Goal: Task Accomplishment & Management: Complete application form

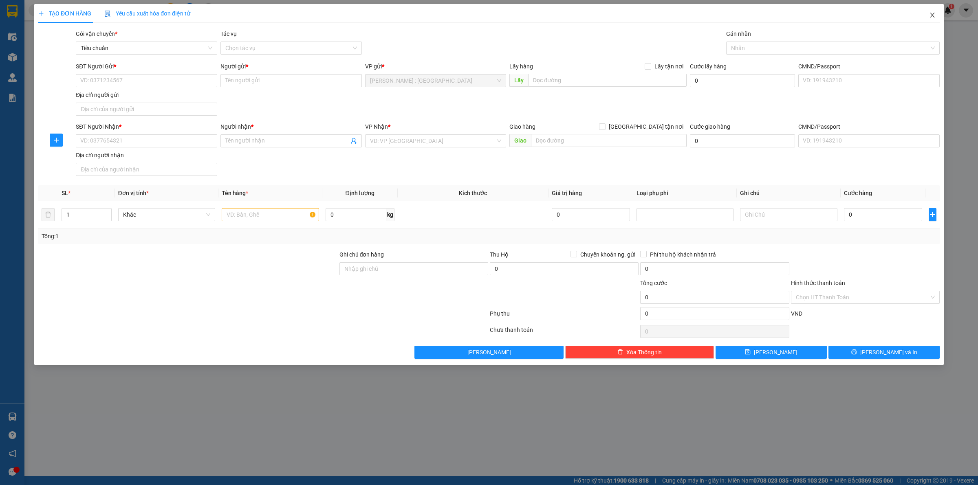
click at [929, 15] on icon "close" at bounding box center [932, 15] width 7 height 7
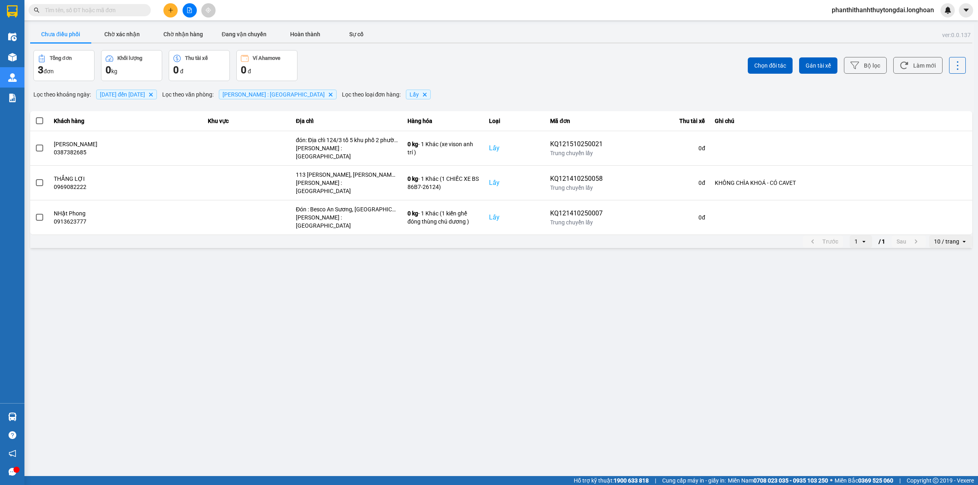
click at [84, 9] on input "text" at bounding box center [93, 10] width 96 height 9
paste input "0877716551"
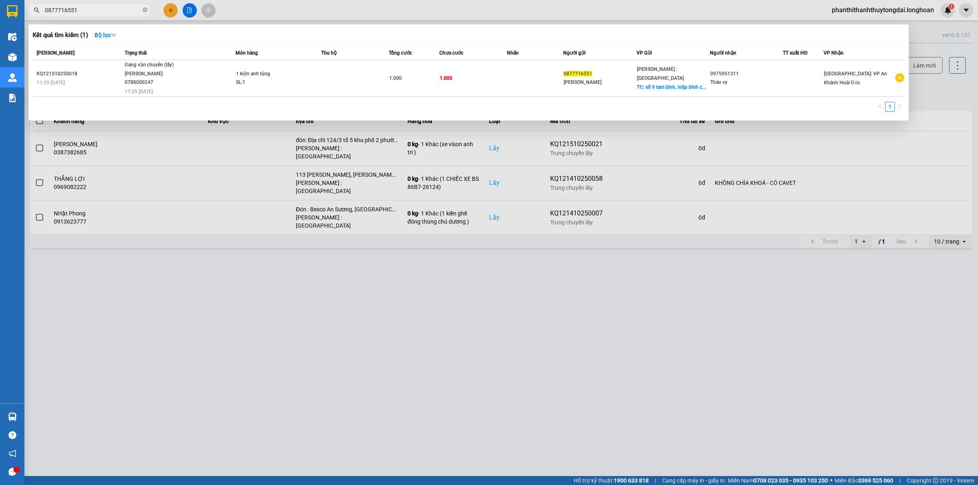
type input "0877716551"
click at [213, 74] on span "Đang vận chuyển (lấy) [PERSON_NAME] 0788000247 11:29 [DATE]" at bounding box center [180, 78] width 110 height 34
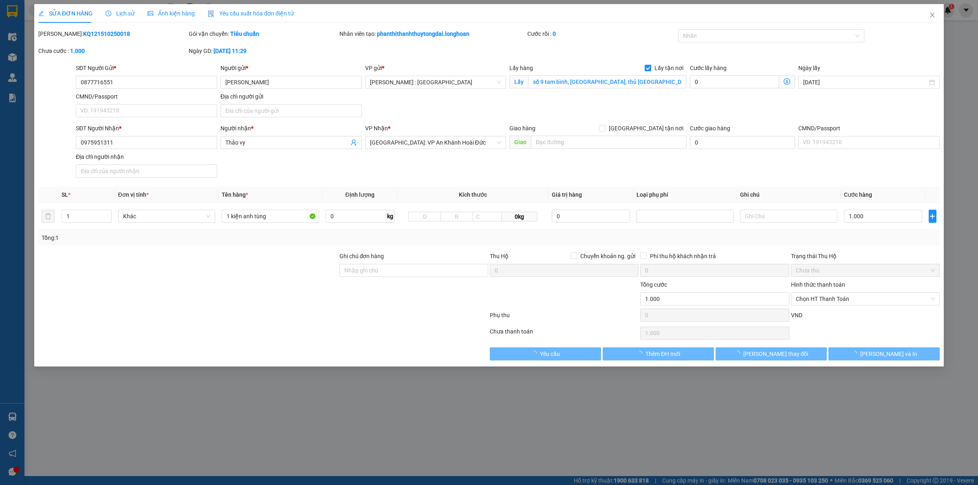
type input "0877716551"
type input "[PERSON_NAME]"
checkbox input "true"
type input "số 9 tam bình, [GEOGRAPHIC_DATA], thủ [GEOGRAPHIC_DATA]"
type input "0975951311"
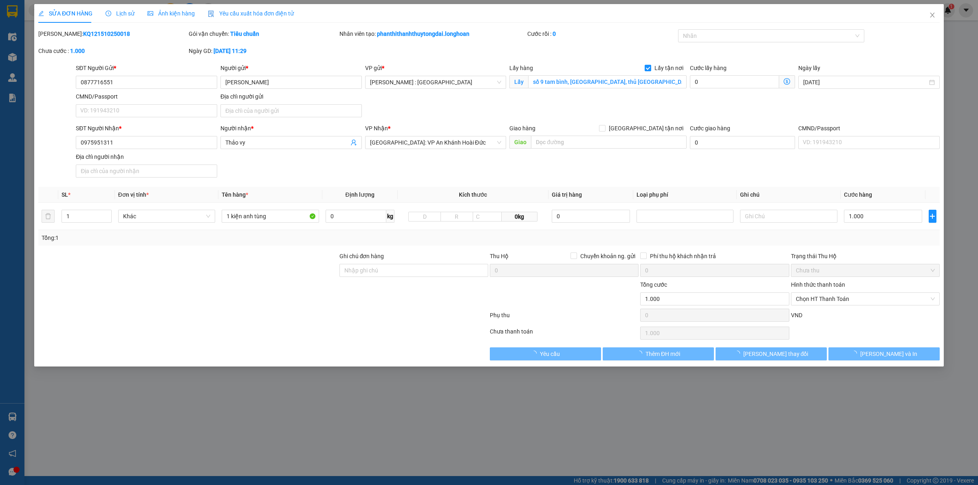
type input "Thảo vy"
type input "0"
type input "1.000"
click at [117, 13] on span "Lịch sử" at bounding box center [120, 13] width 29 height 7
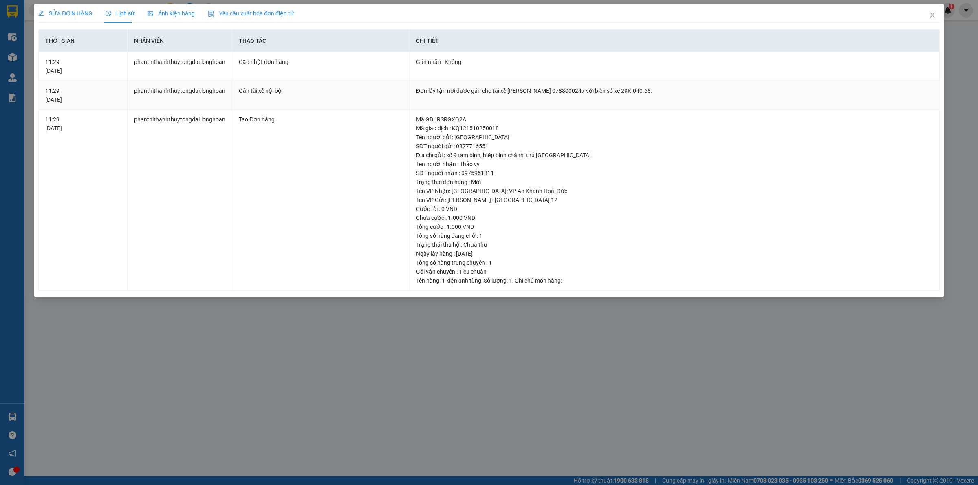
click at [467, 90] on div "Đơn lấy tận nơi được gán cho tài xế [PERSON_NAME] 0788000247 với biển số xe 29K…" at bounding box center [674, 90] width 517 height 9
copy div "Đơn lấy tận nơi được gán cho tài xế [PERSON_NAME] 0788000247 với biển số xe 29K…"
click at [180, 378] on div "SỬA ĐƠN HÀNG Lịch sử Ảnh kiện hàng Yêu cầu xuất hóa đơn điện tử Total Paid Fee …" at bounding box center [489, 242] width 978 height 485
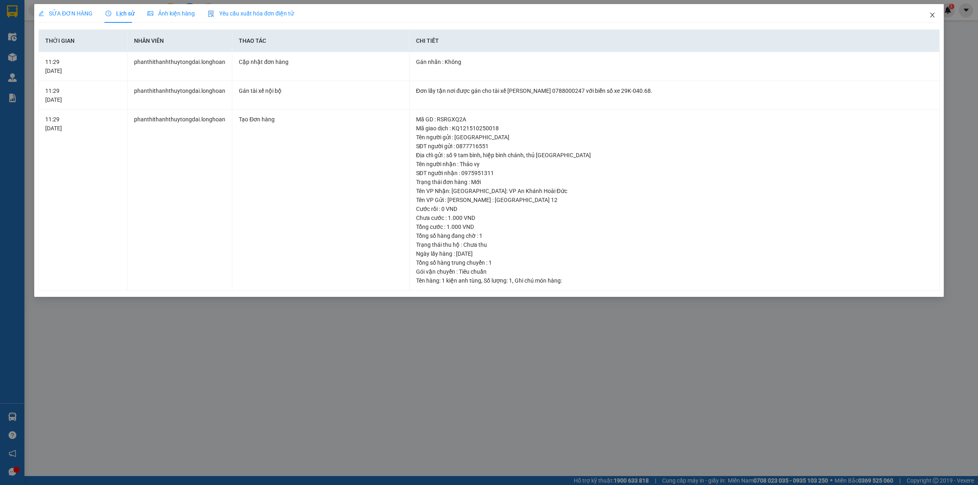
click at [929, 15] on icon "close" at bounding box center [932, 15] width 7 height 7
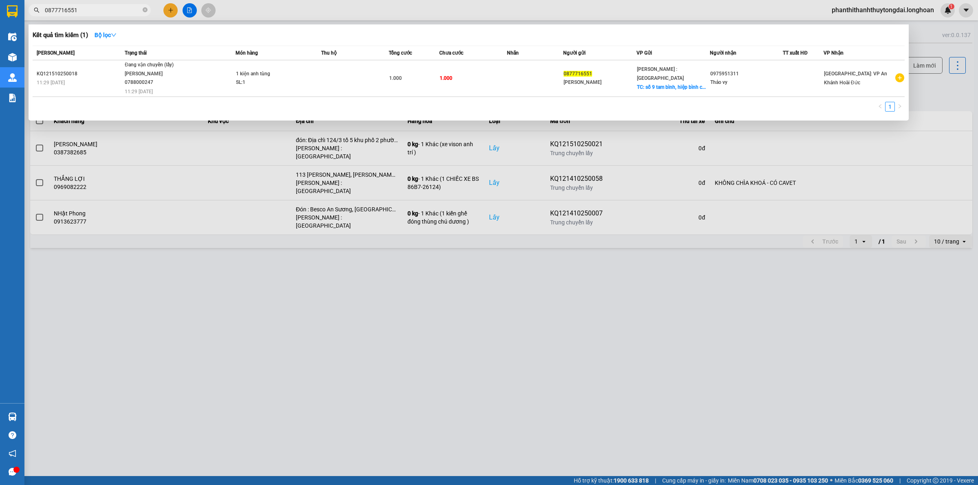
click at [107, 11] on input "0877716551" at bounding box center [93, 10] width 96 height 9
click at [108, 11] on input "0877716551" at bounding box center [93, 10] width 96 height 9
paste input "987270779"
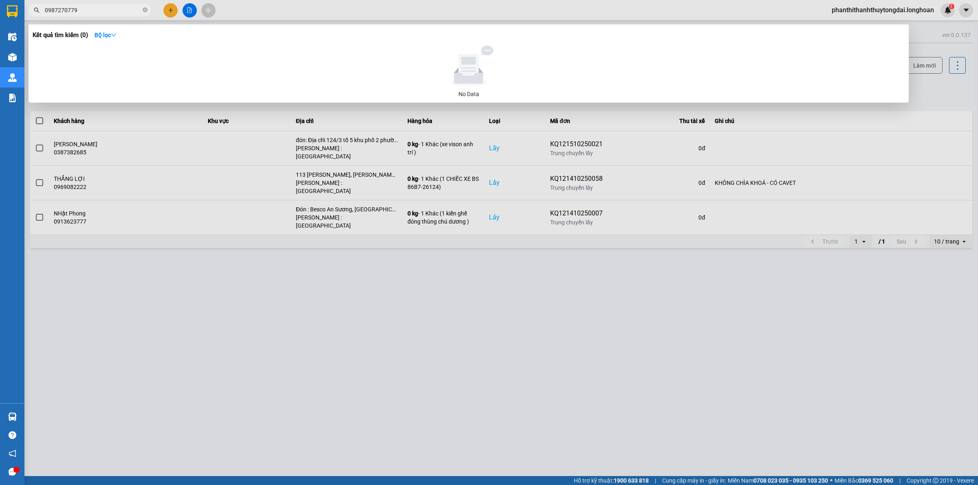
type input "0987270779"
click at [170, 11] on div at bounding box center [489, 242] width 978 height 485
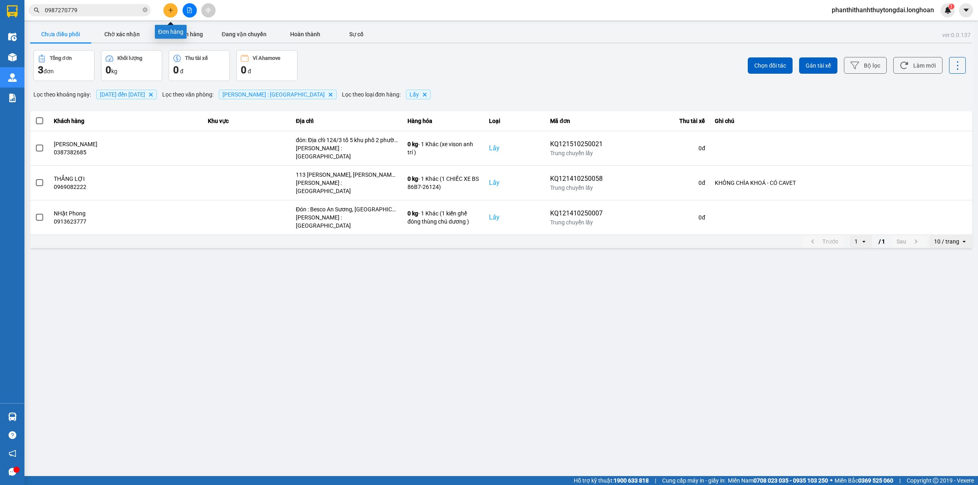
click at [173, 9] on icon "plus" at bounding box center [171, 10] width 6 height 6
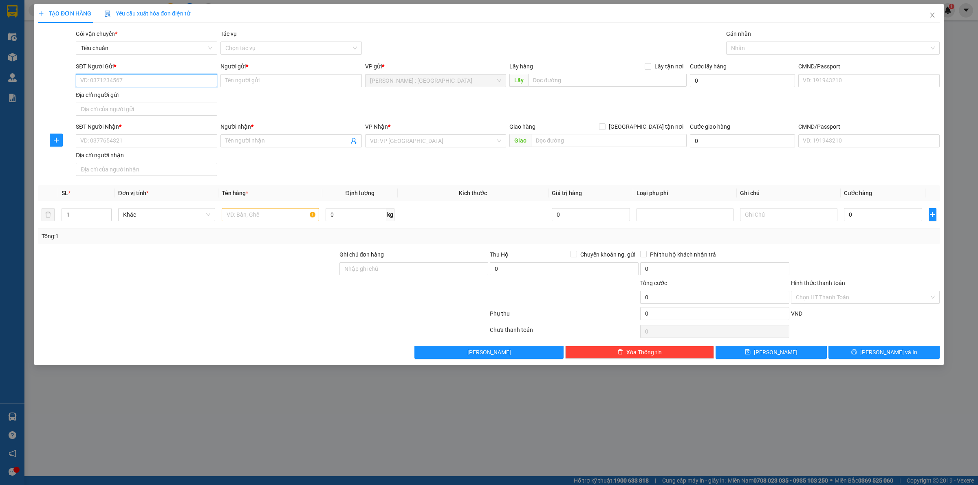
click at [182, 78] on input "SĐT Người Gửi *" at bounding box center [146, 80] width 141 height 13
paste input "0987270779"
type input "0987270779"
click at [257, 82] on input "Người gửi *" at bounding box center [290, 80] width 141 height 13
paste input "[PERSON_NAME]"
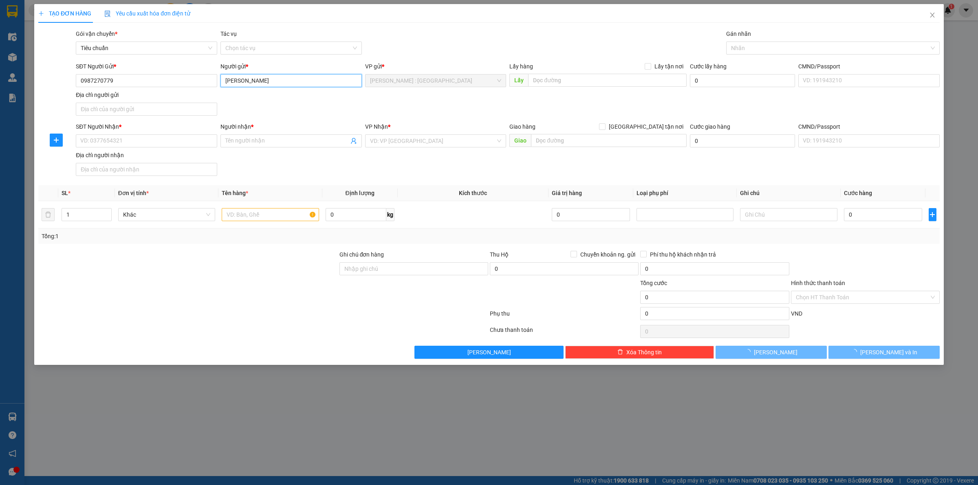
type input "[PERSON_NAME]"
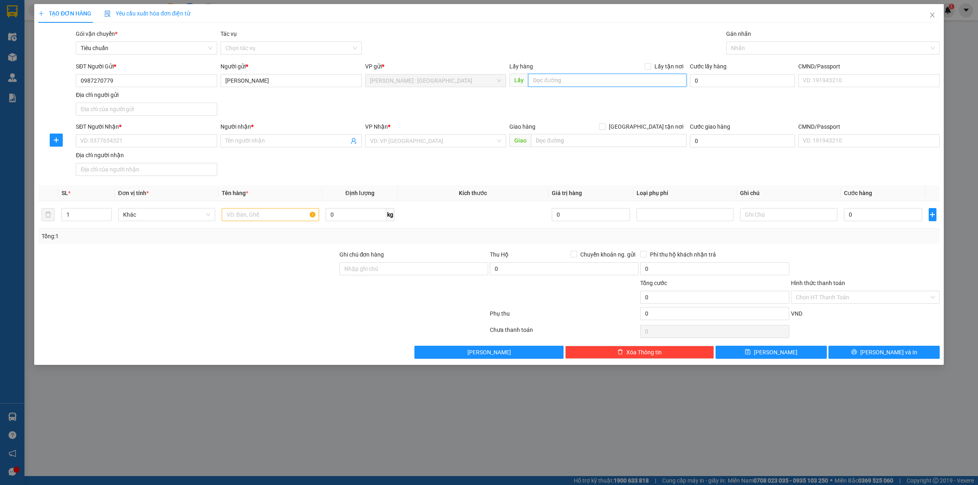
click at [538, 81] on input "text" at bounding box center [607, 80] width 158 height 13
paste input "Đón : E2/13 , [GEOGRAPHIC_DATA] , [GEOGRAPHIC_DATA], [GEOGRAPHIC_DATA], [GEOGRA…"
type input "Đón : E2/13 , [GEOGRAPHIC_DATA] , [GEOGRAPHIC_DATA], [GEOGRAPHIC_DATA], [GEOGRA…"
click at [657, 67] on span "Lấy tận nơi" at bounding box center [668, 66] width 35 height 9
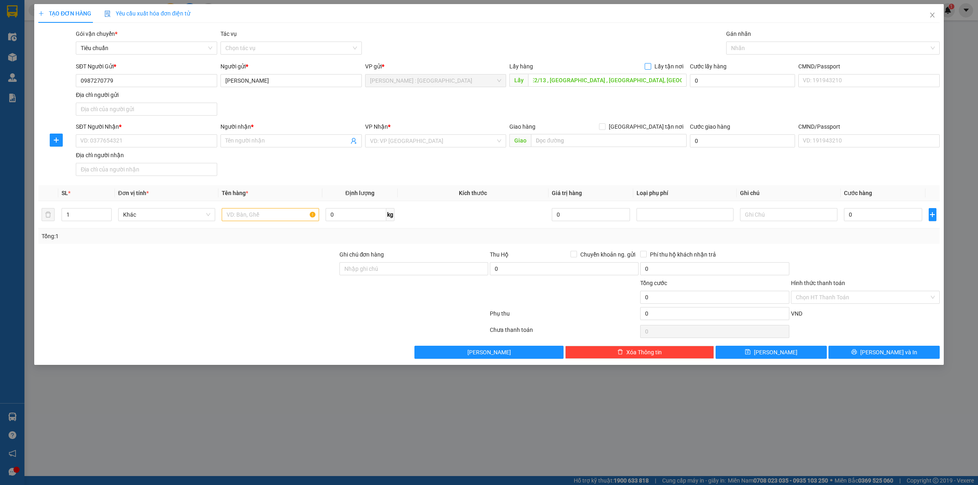
click at [650, 67] on input "Lấy tận nơi" at bounding box center [648, 66] width 6 height 6
checkbox input "true"
click at [557, 143] on input "text" at bounding box center [609, 140] width 156 height 13
paste input "Trả : Toà vinaconex 1A, 136 Hồ Tùng Mậu , [GEOGRAPHIC_DATA] , [GEOGRAPHIC_DATA]…"
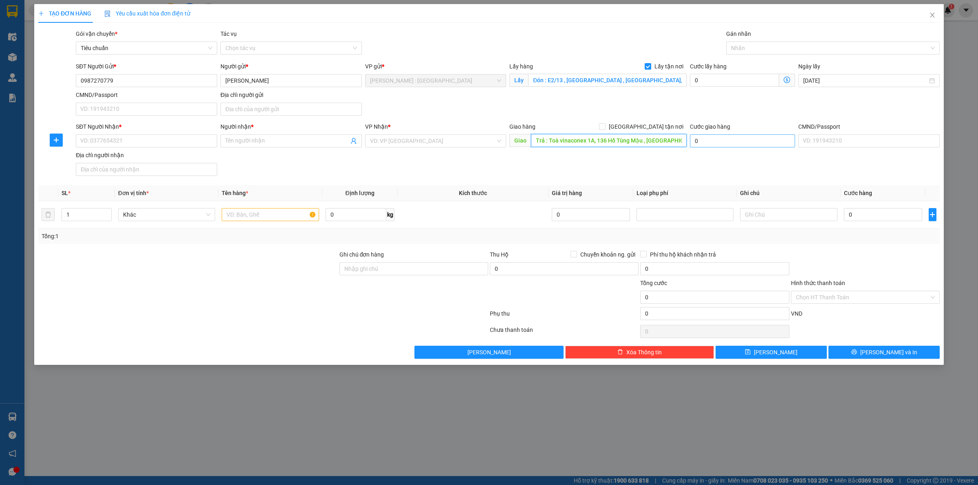
scroll to position [0, 47]
type input "Trả : Toà vinaconex 1A, 136 Hồ Tùng Mậu , [GEOGRAPHIC_DATA] , [GEOGRAPHIC_DATA]…"
click at [646, 123] on label "[GEOGRAPHIC_DATA] tận nơi" at bounding box center [643, 126] width 88 height 9
click at [605, 123] on input "[GEOGRAPHIC_DATA] tận nơi" at bounding box center [602, 126] width 6 height 6
checkbox input "true"
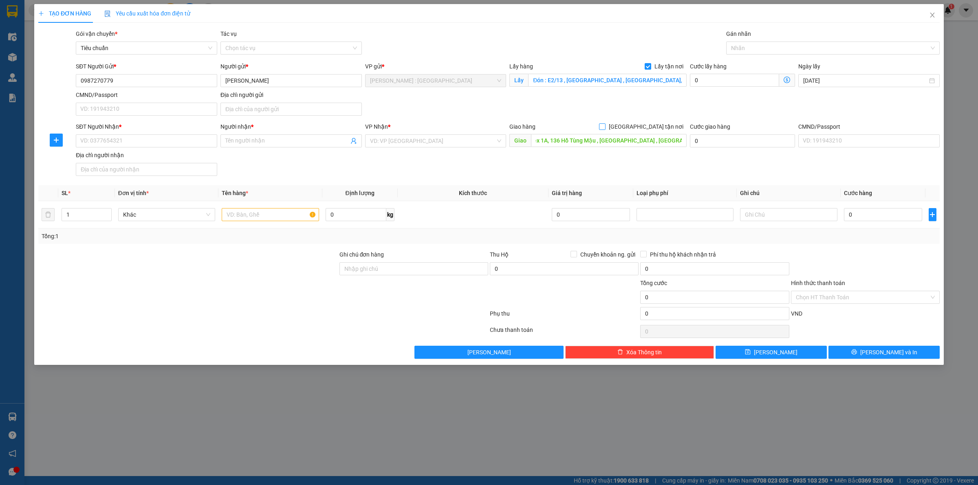
scroll to position [0, 0]
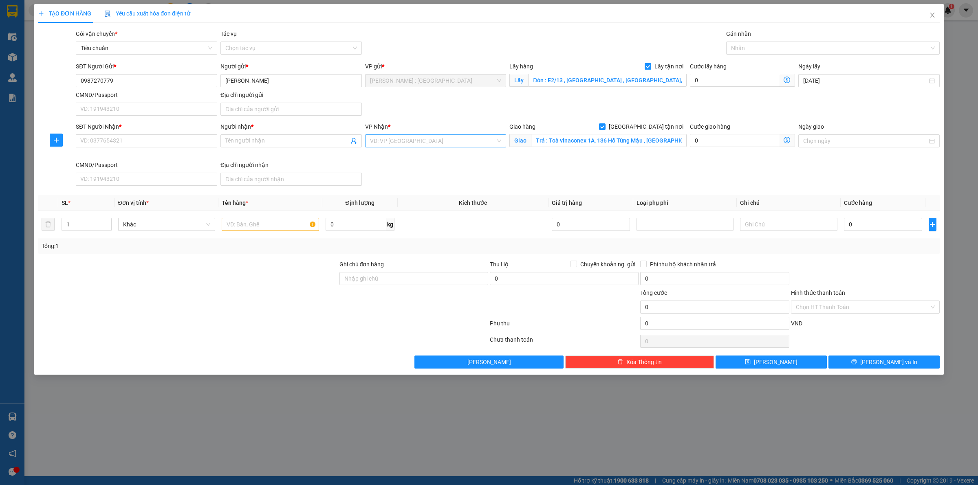
click at [469, 144] on input "search" at bounding box center [433, 141] width 126 height 12
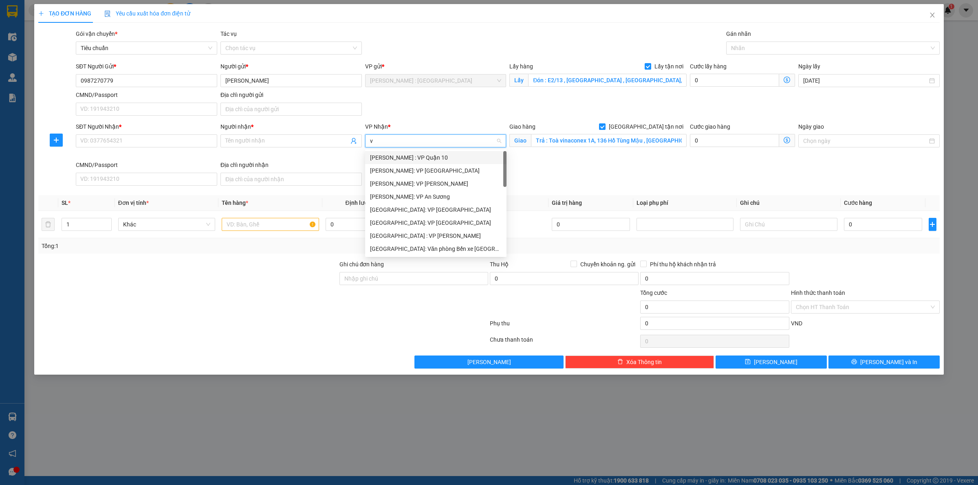
type input "va"
click at [480, 207] on div "[GEOGRAPHIC_DATA]: Kho Văn Điển Thanh Trì" at bounding box center [449, 209] width 159 height 9
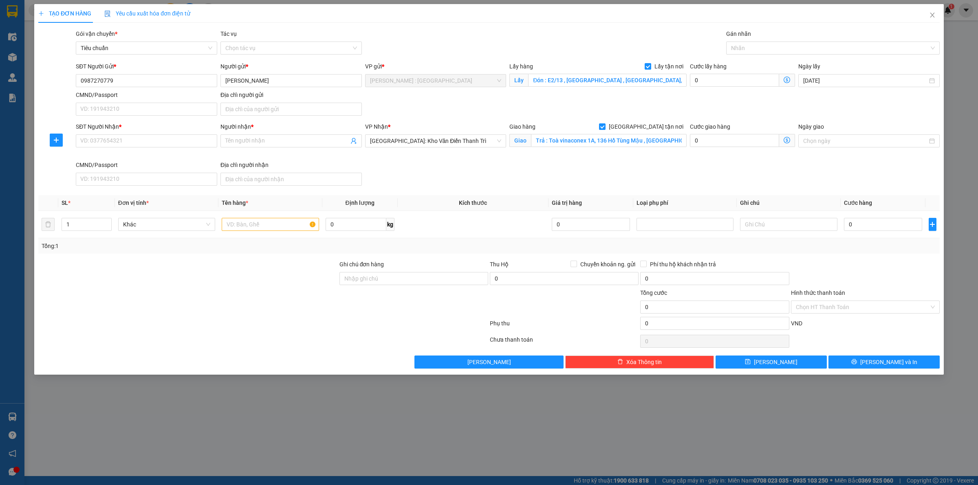
scroll to position [267, 0]
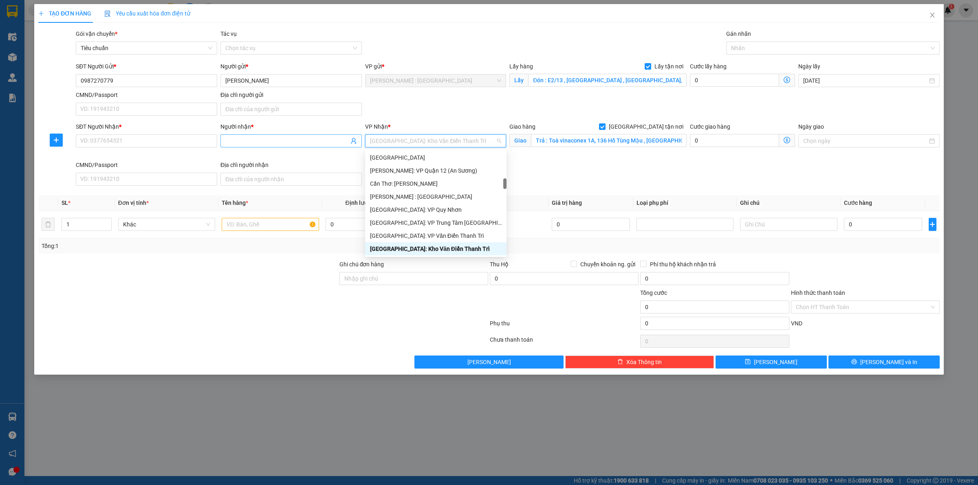
click at [320, 144] on input "Người nhận *" at bounding box center [286, 140] width 123 height 9
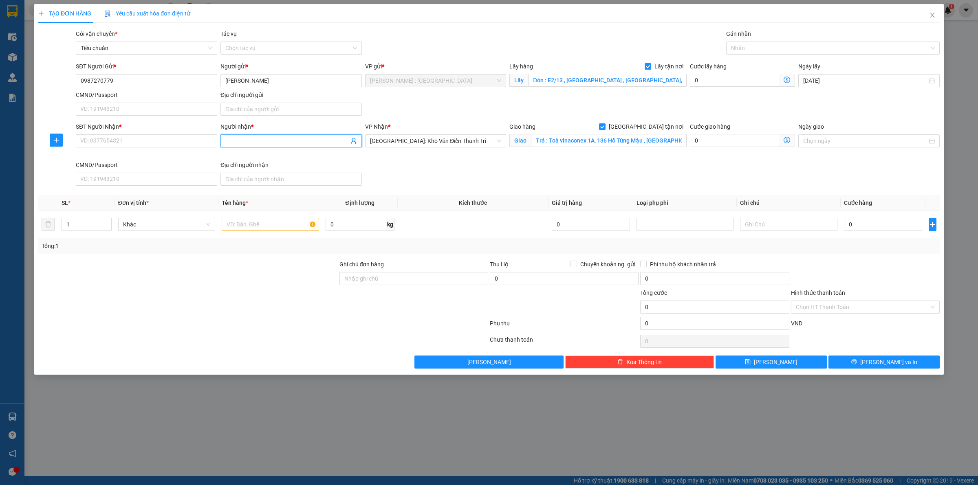
paste input "[PERSON_NAME]"
type input "[PERSON_NAME]"
click at [178, 139] on input "SĐT Người Nhận *" at bounding box center [146, 140] width 141 height 13
paste input "0968798242"
type input "0968798242"
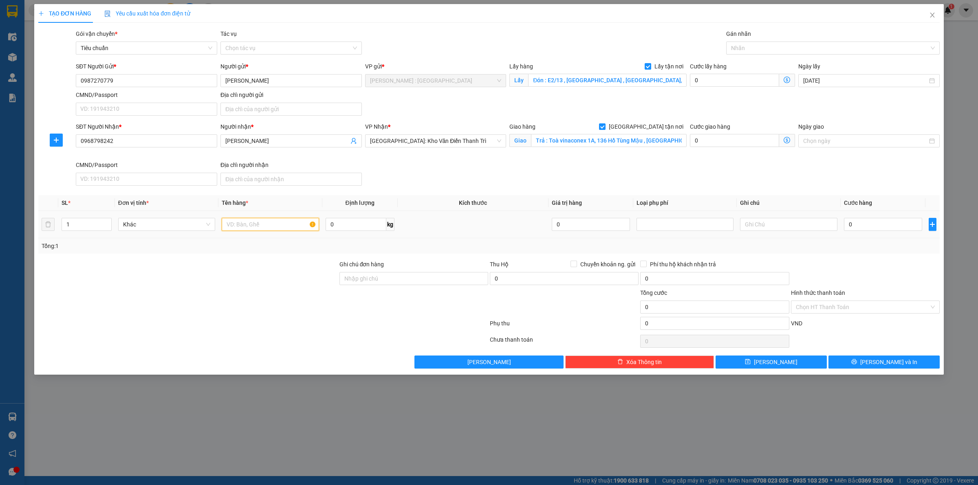
click at [291, 230] on input "text" at bounding box center [270, 224] width 97 height 13
paste input "1 xe máy điện"
type input "1 xe máy điện"
drag, startPoint x: 855, startPoint y: 225, endPoint x: 862, endPoint y: 227, distance: 7.2
click at [855, 225] on input "0" at bounding box center [883, 224] width 78 height 13
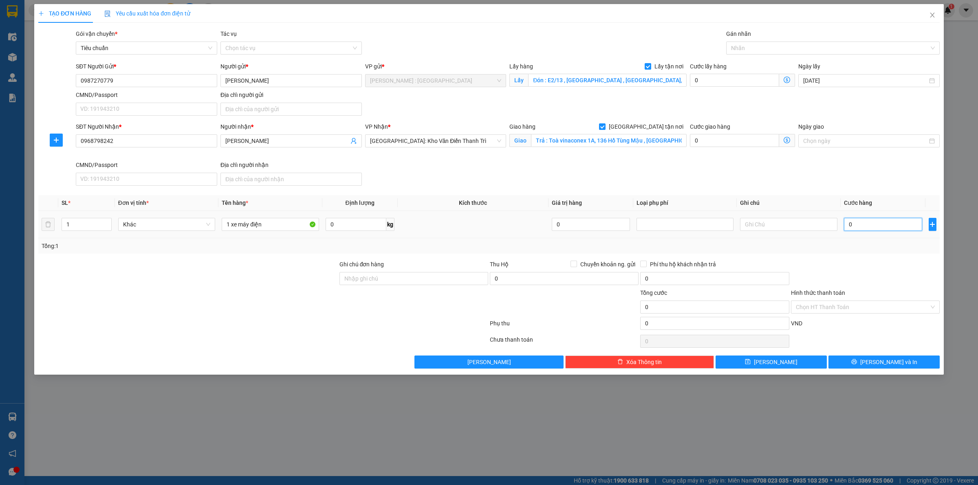
click at [865, 222] on input "0" at bounding box center [883, 224] width 78 height 13
click at [887, 221] on input "0" at bounding box center [883, 224] width 78 height 13
click at [885, 220] on input "0" at bounding box center [883, 224] width 78 height 13
click at [449, 274] on input "Ghi chú đơn hàng" at bounding box center [413, 278] width 149 height 13
type input "d"
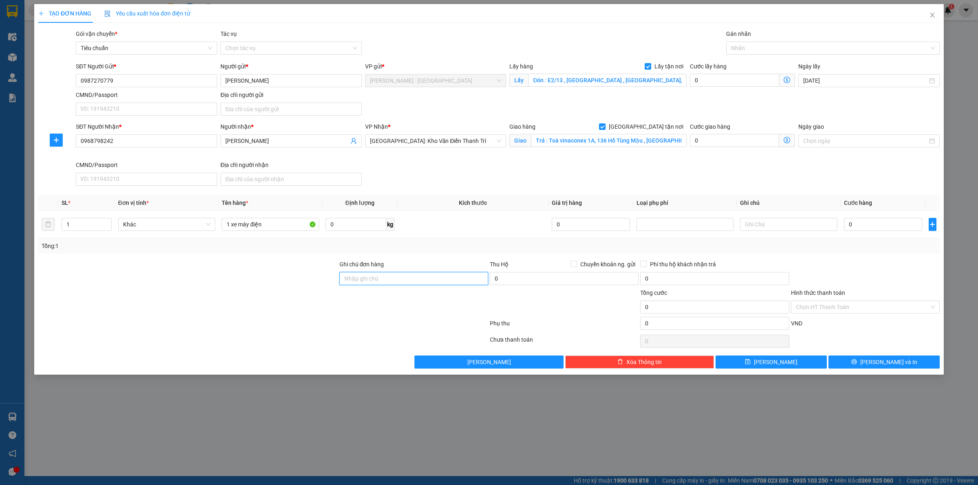
type input "đ"
type input "d"
click at [856, 225] on input "0" at bounding box center [883, 224] width 78 height 13
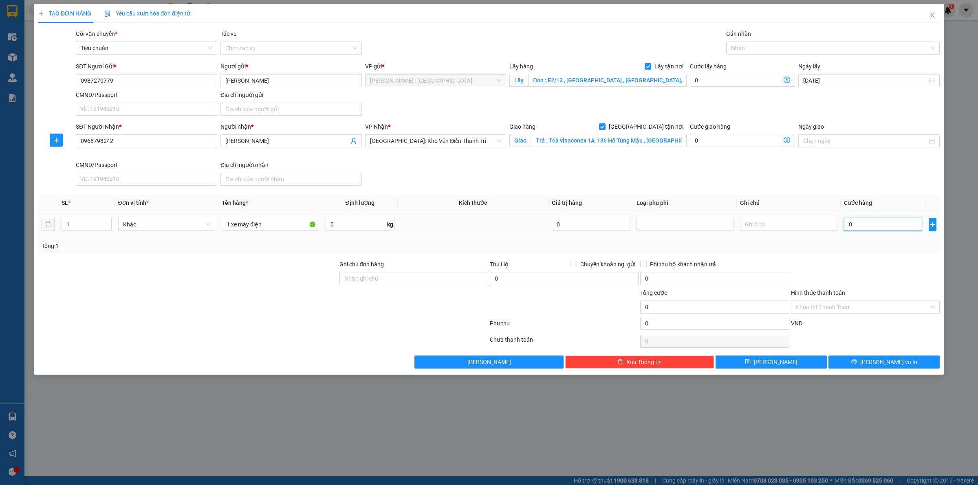
click at [856, 225] on input "0" at bounding box center [883, 224] width 78 height 13
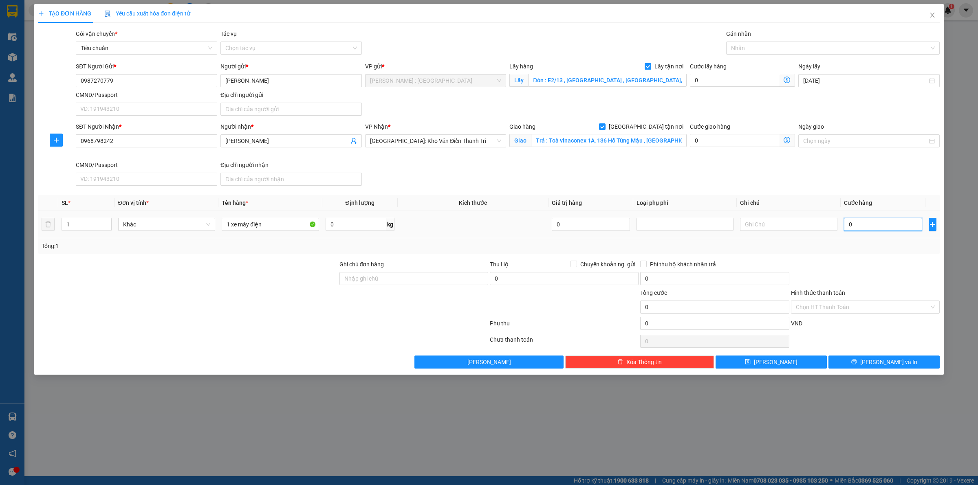
type input "1"
type input "11"
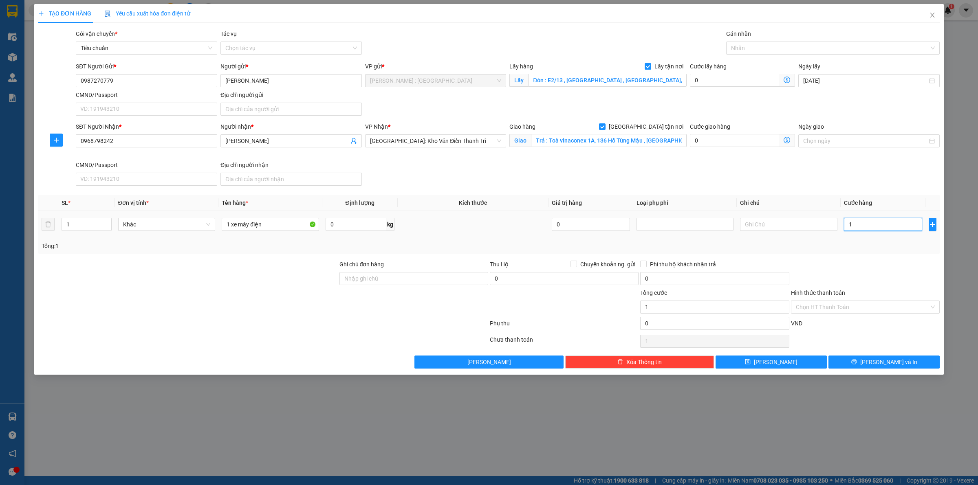
type input "11"
type input "111"
type input "11"
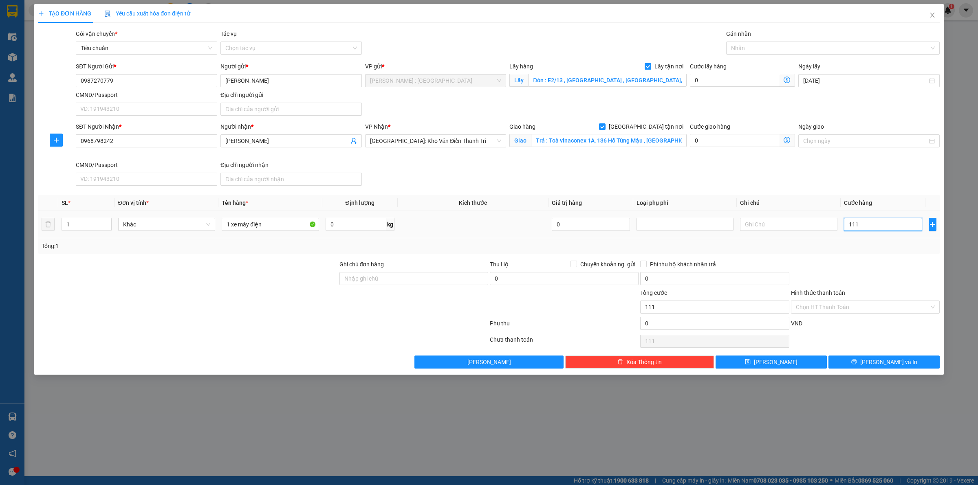
type input "11"
type input "1"
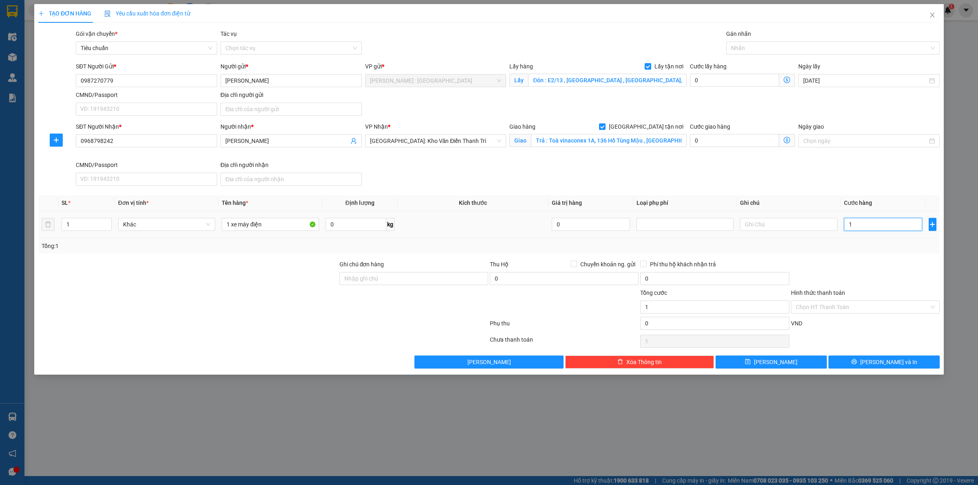
type input "12"
type input "123"
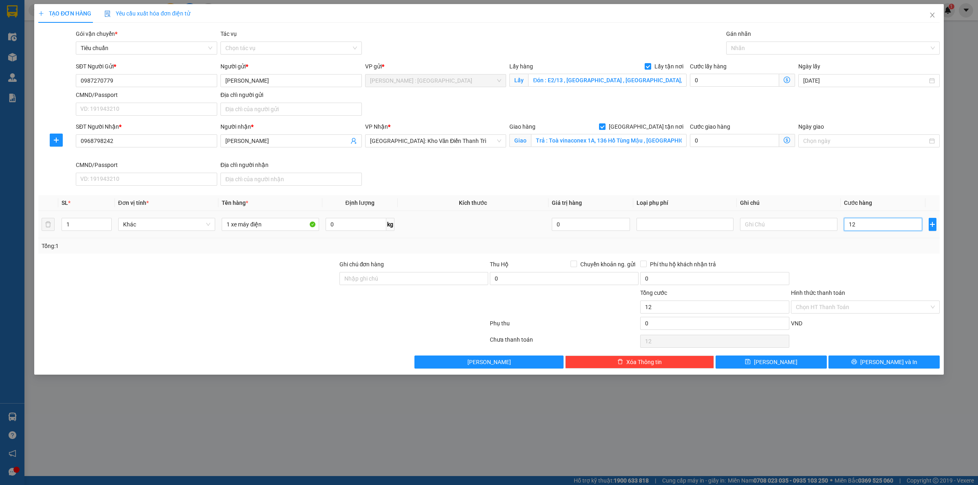
type input "123"
type input "1.230"
click at [862, 263] on div at bounding box center [865, 274] width 150 height 29
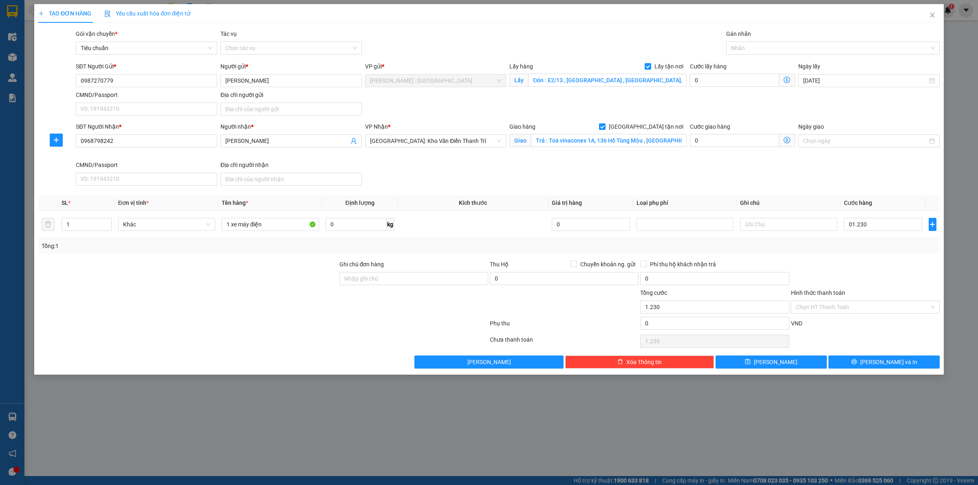
type input "1.230.000"
click at [799, 364] on button "[PERSON_NAME]" at bounding box center [770, 362] width 111 height 13
checkbox input "false"
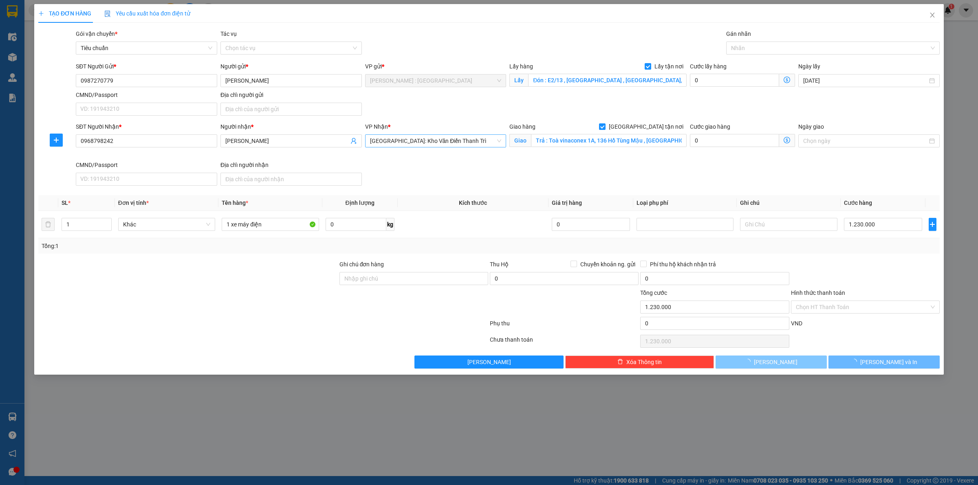
checkbox input "false"
type input "0"
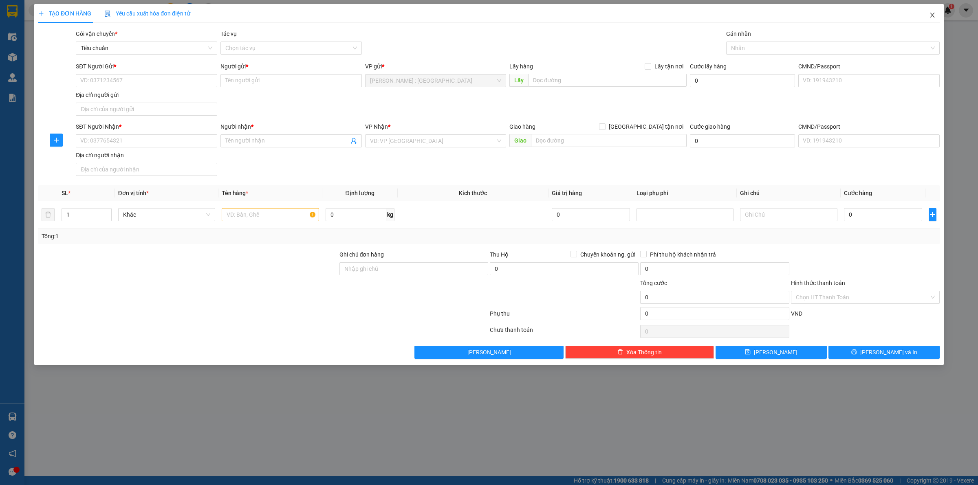
click at [930, 14] on icon "close" at bounding box center [932, 15] width 7 height 7
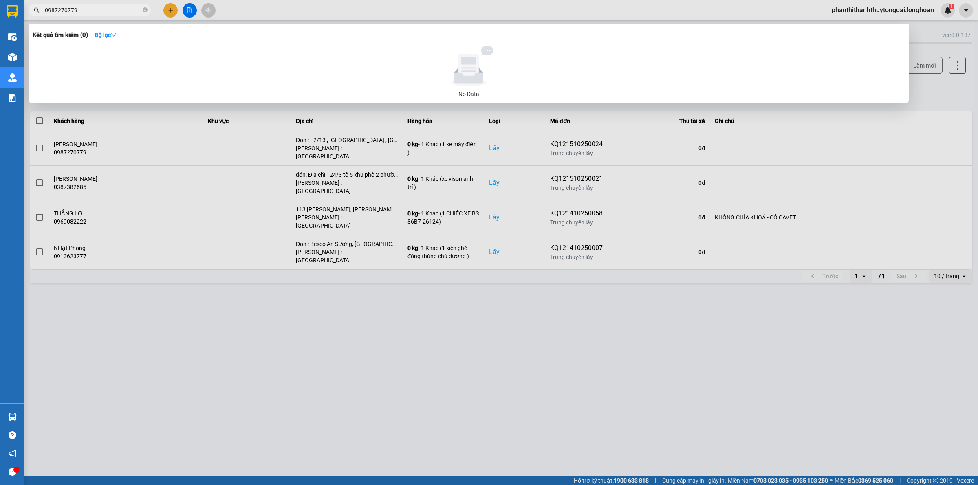
click at [87, 10] on input "0987270779" at bounding box center [93, 10] width 96 height 9
click at [88, 10] on input "0987270779" at bounding box center [93, 10] width 96 height 9
paste input "0797001071"
type input "0797001071"
click at [176, 11] on div at bounding box center [489, 242] width 978 height 485
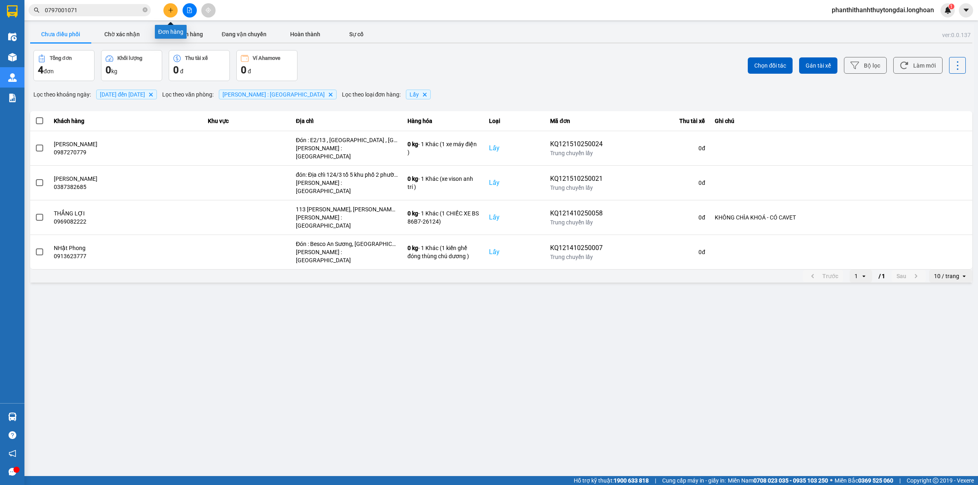
click at [176, 9] on button at bounding box center [170, 10] width 14 height 14
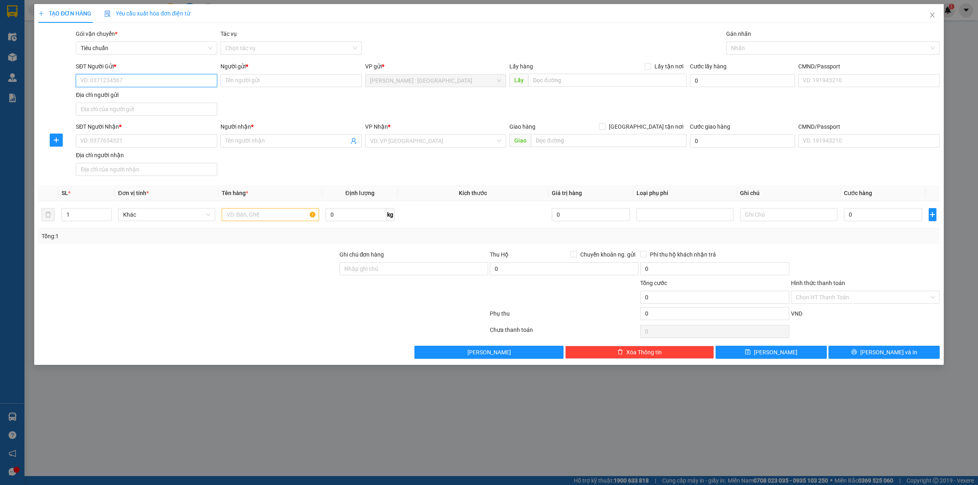
click at [173, 80] on input "SĐT Người Gửi *" at bounding box center [146, 80] width 141 height 13
paste input "0797001071"
type input "0797001071"
click at [238, 74] on input "Người gửi *" at bounding box center [290, 80] width 141 height 13
paste input "[PERSON_NAME]"
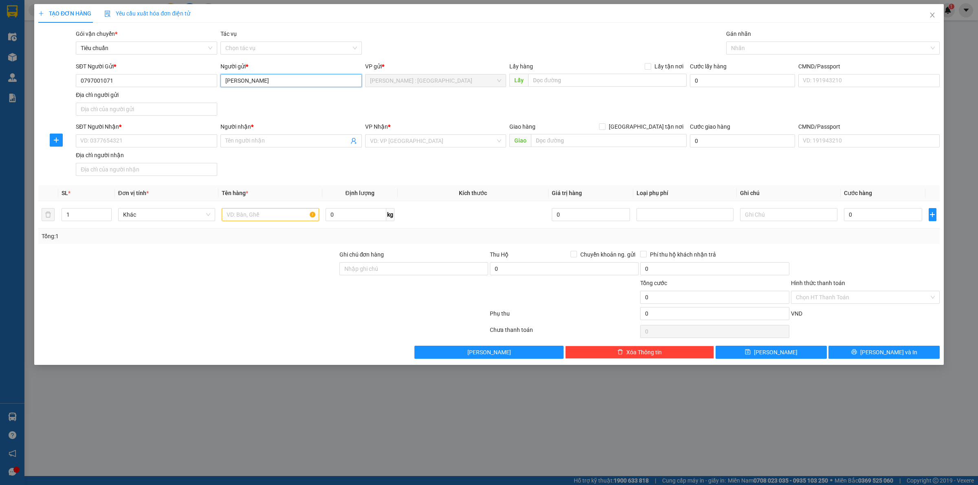
click at [298, 81] on input "[PERSON_NAME]" at bounding box center [290, 80] width 141 height 13
paste input "[DEMOGRAPHIC_DATA]"
type input "[DEMOGRAPHIC_DATA]"
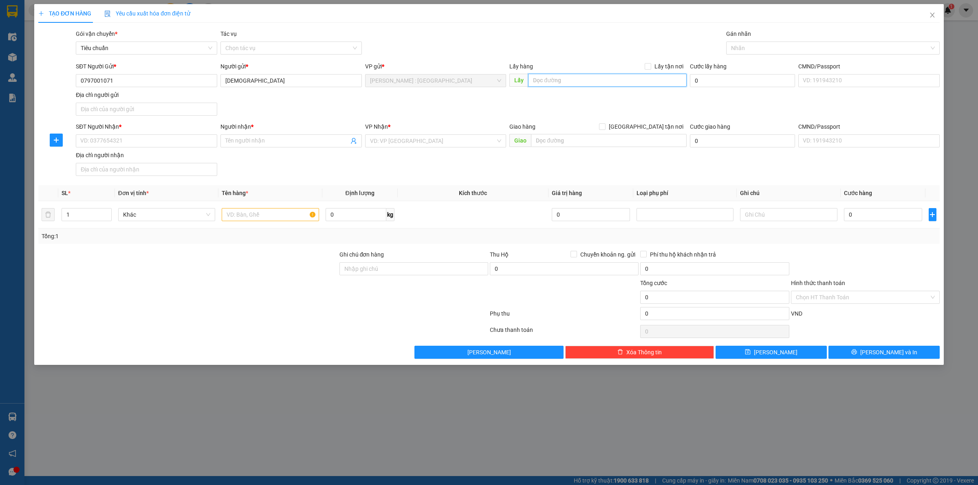
drag, startPoint x: 584, startPoint y: 82, endPoint x: 614, endPoint y: 92, distance: 32.1
click at [584, 81] on input "text" at bounding box center [607, 80] width 158 height 13
paste input "25A [PERSON_NAME]Bến Nghé Q1"
type input "25A [PERSON_NAME]Bến Nghé Q1"
click at [650, 62] on label "Lấy tận nơi" at bounding box center [666, 66] width 42 height 9
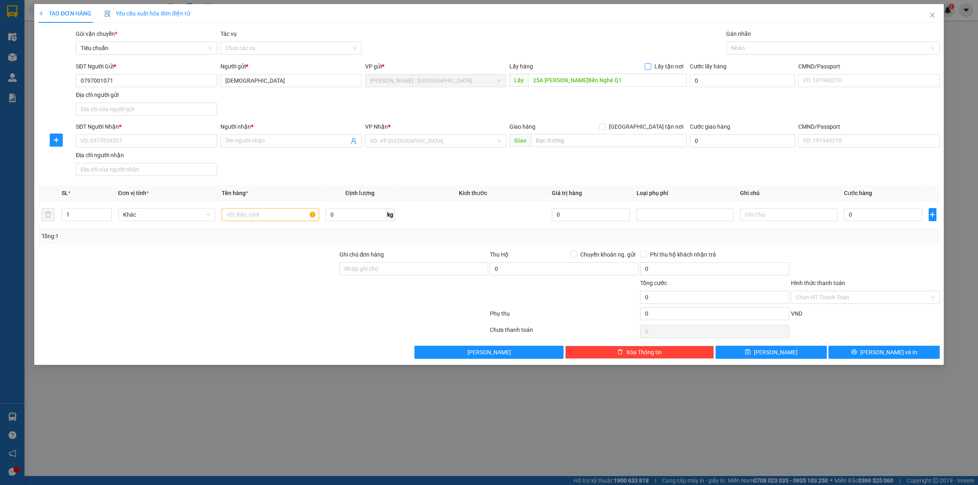
click at [650, 63] on input "Lấy tận nơi" at bounding box center [648, 66] width 6 height 6
checkbox input "true"
click at [602, 143] on input "text" at bounding box center [609, 140] width 156 height 13
paste input "òa N04-B1, [PERSON_NAME] Thành Thái, Dịch Vọng, [GEOGRAPHIC_DATA], [GEOGRAPHIC_…"
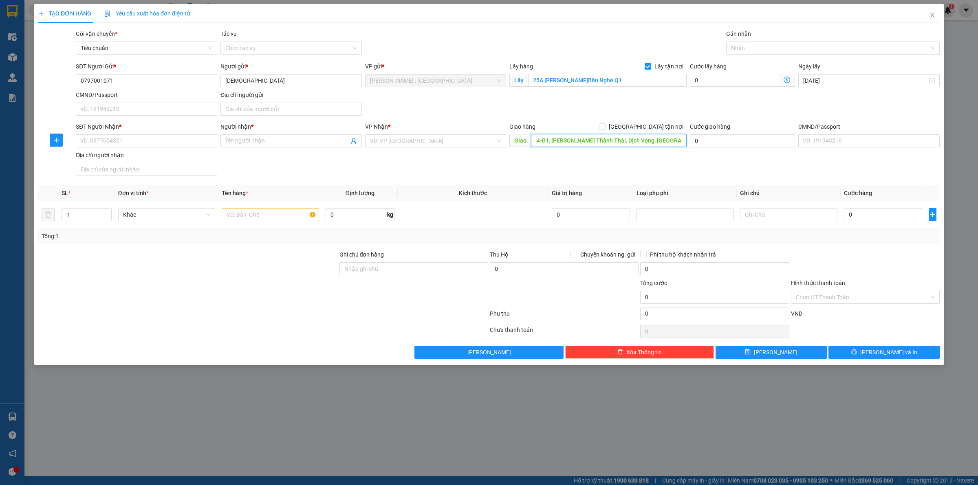
type input "òa N04-B1, [PERSON_NAME] Thành Thái, Dịch Vọng, [GEOGRAPHIC_DATA], [GEOGRAPHIC_…"
click at [642, 125] on div "Giao hàng [GEOGRAPHIC_DATA] tận nơi" at bounding box center [597, 126] width 177 height 9
drag, startPoint x: 645, startPoint y: 125, endPoint x: 590, endPoint y: 141, distance: 57.3
click at [605, 125] on input "[GEOGRAPHIC_DATA] tận nơi" at bounding box center [602, 126] width 6 height 6
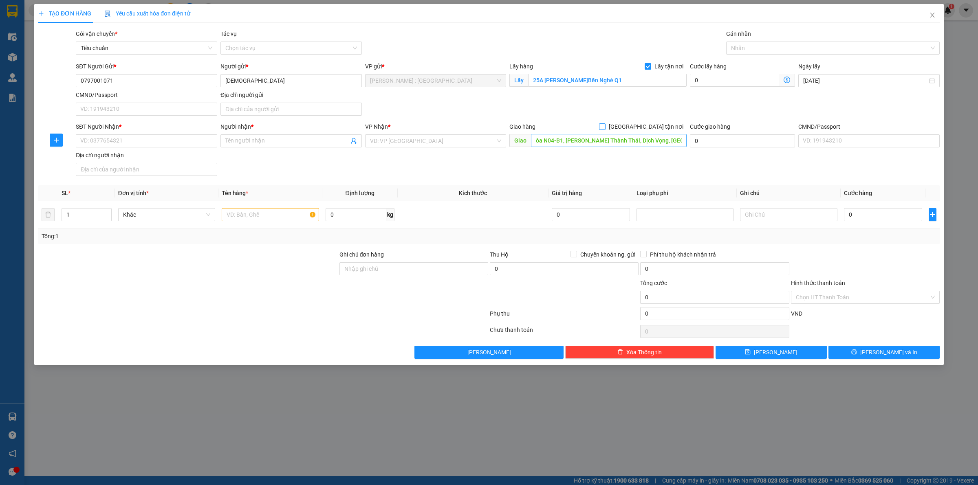
checkbox input "true"
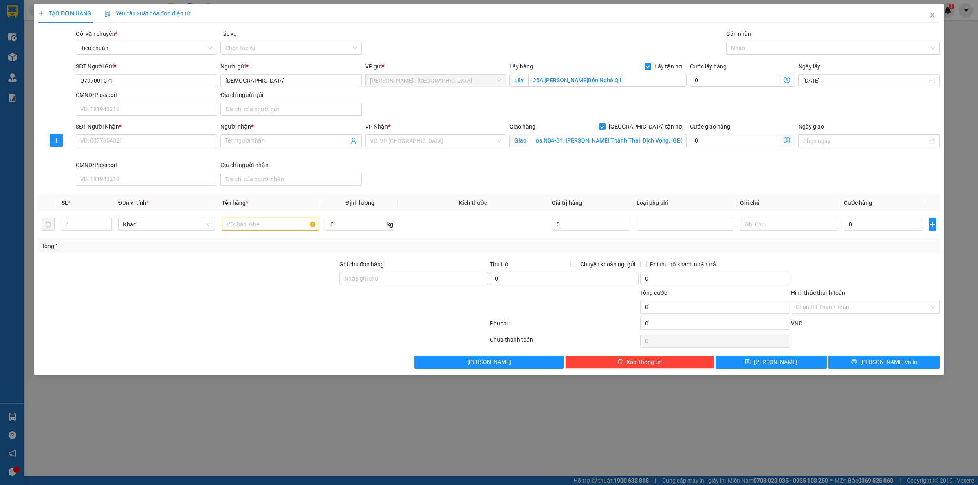
click at [463, 133] on div "VP Nhận *" at bounding box center [435, 128] width 141 height 12
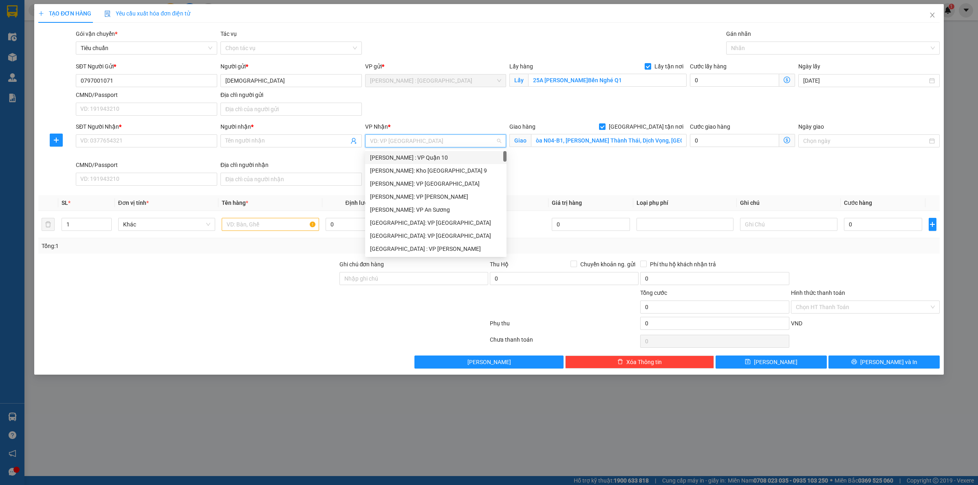
click at [463, 140] on input "search" at bounding box center [433, 141] width 126 height 12
type input "vă"
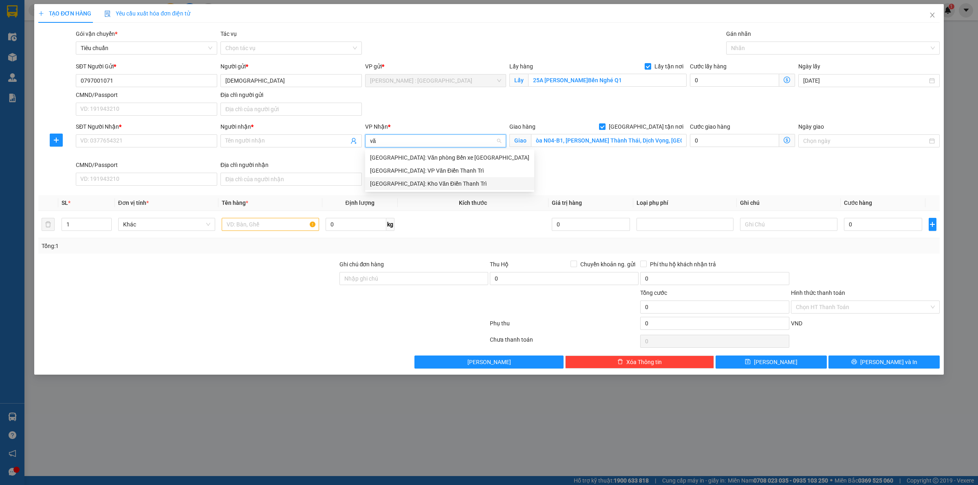
click at [466, 185] on div "[GEOGRAPHIC_DATA]: Kho Văn Điển Thanh Trì" at bounding box center [449, 183] width 159 height 9
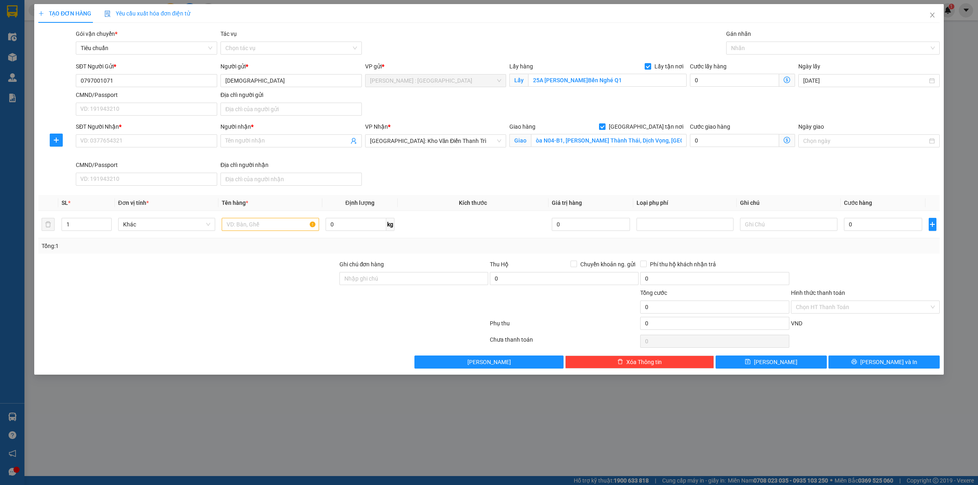
scroll to position [267, 0]
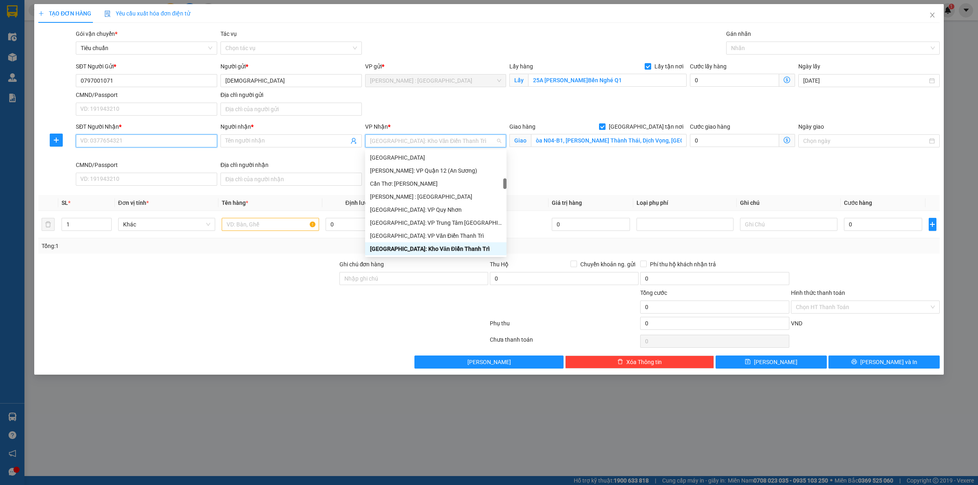
click at [182, 143] on input "SĐT Người Nhận *" at bounding box center [146, 140] width 141 height 13
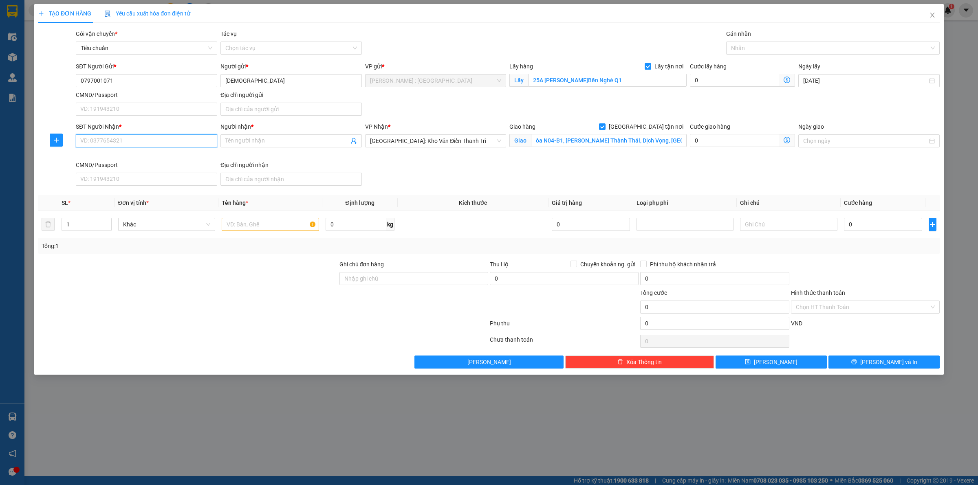
paste input "0915398886"
type input "0915398886"
click at [242, 147] on span at bounding box center [290, 140] width 141 height 13
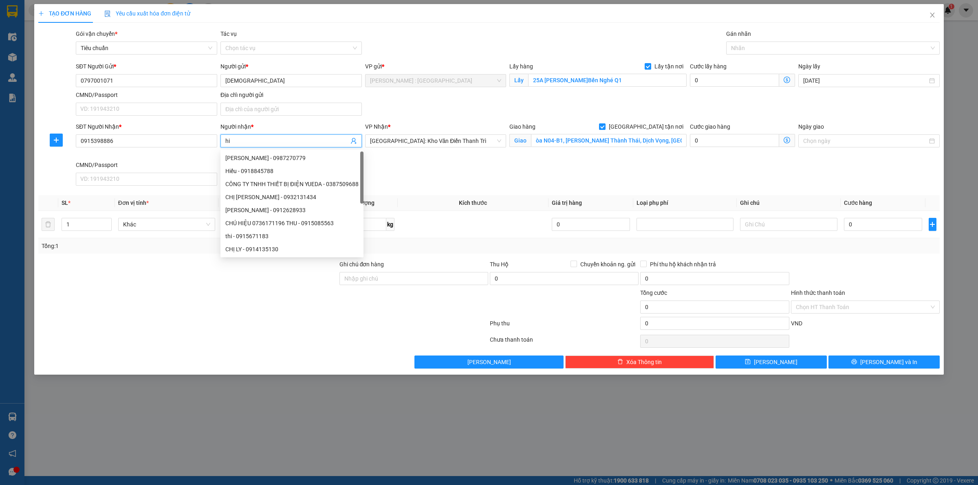
type input "h"
type input "Hiên"
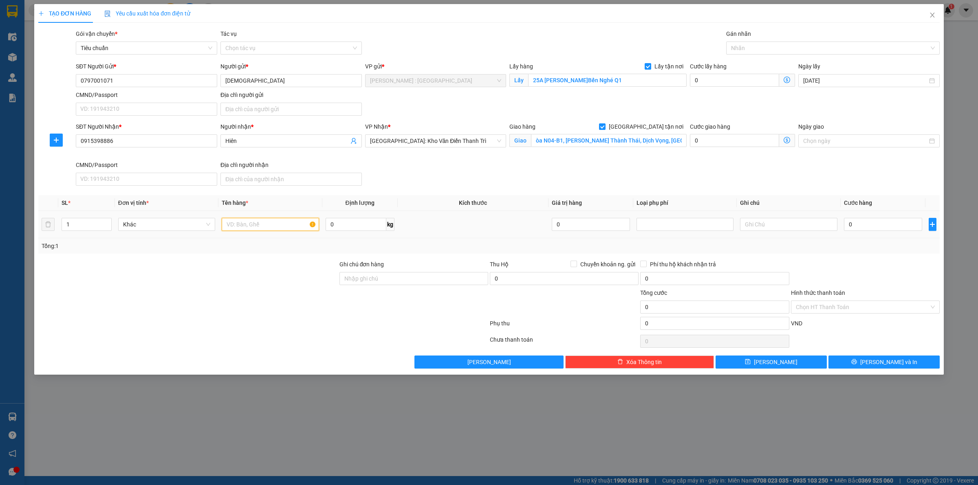
click at [285, 229] on input "text" at bounding box center [270, 224] width 97 height 13
paste input "Thùng inox"
type input "Thùng inox a tuyến"
click at [750, 83] on input "0" at bounding box center [734, 80] width 89 height 13
click at [750, 82] on input "0" at bounding box center [734, 80] width 89 height 13
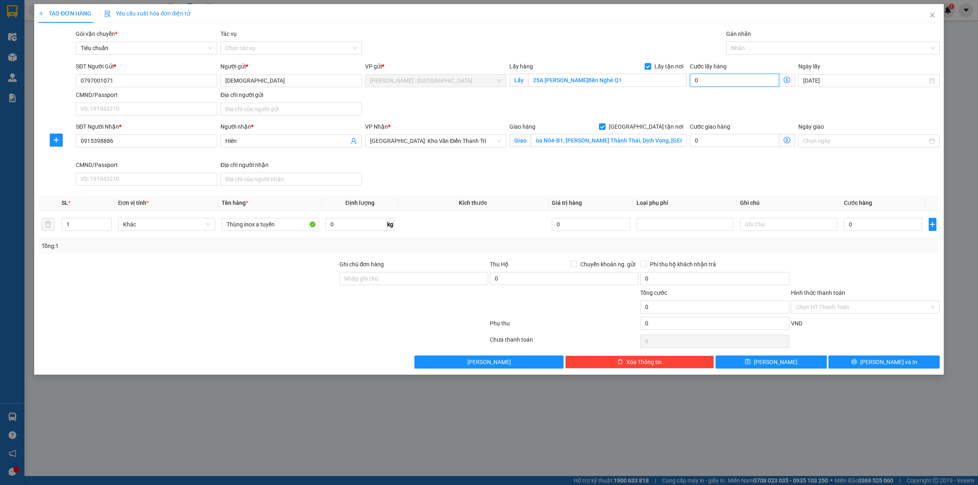
click at [742, 76] on input "0" at bounding box center [734, 80] width 89 height 13
click at [742, 78] on input "0" at bounding box center [734, 80] width 89 height 13
click at [741, 82] on input "0" at bounding box center [734, 80] width 89 height 13
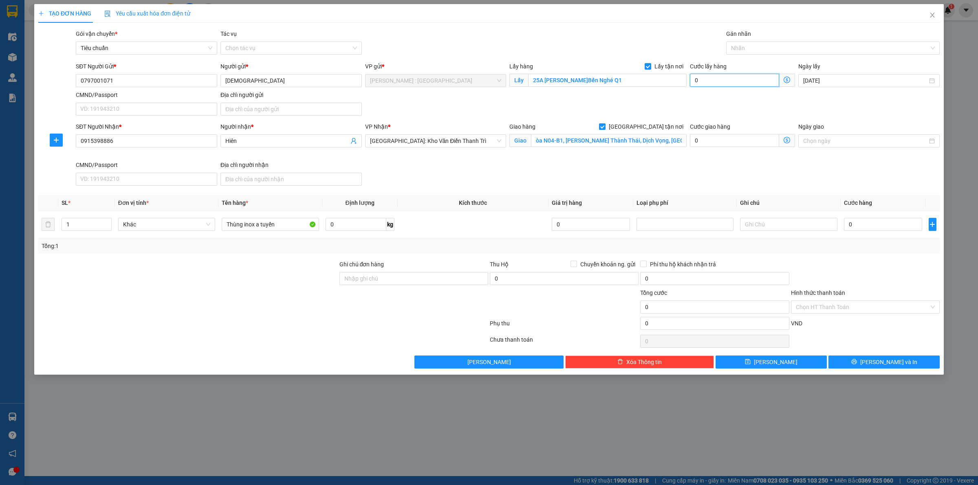
click at [741, 85] on input "0" at bounding box center [734, 80] width 89 height 13
click at [730, 82] on input "0" at bounding box center [734, 80] width 89 height 13
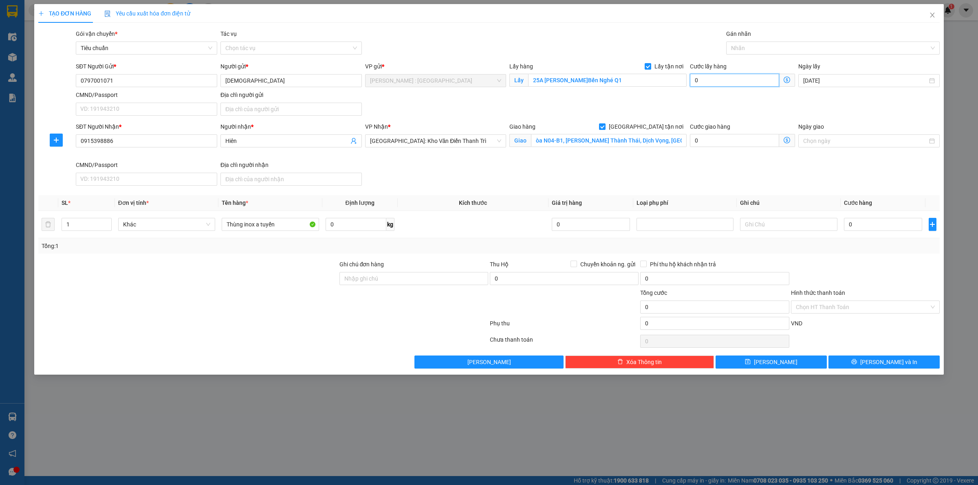
click at [731, 82] on input "0" at bounding box center [734, 80] width 89 height 13
type input "0"
click at [731, 82] on input "0" at bounding box center [734, 80] width 89 height 13
type input "6"
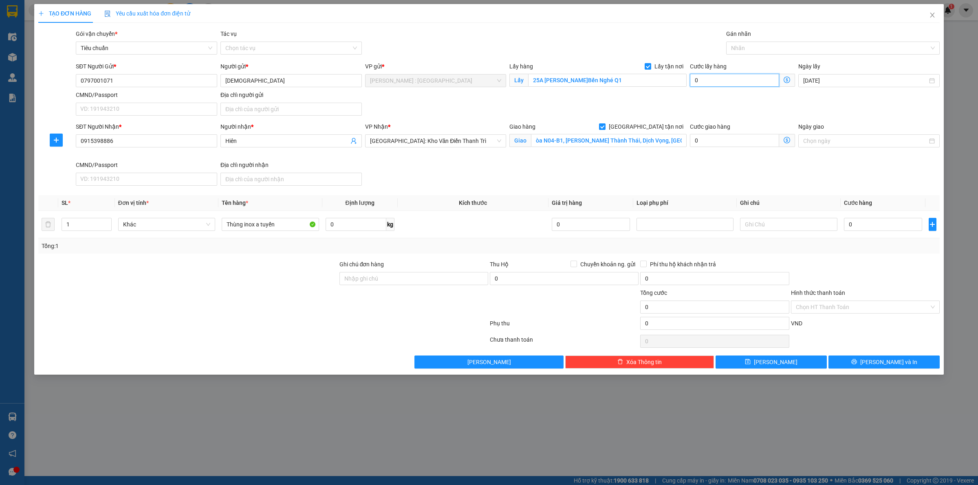
type input "6"
type input "65"
click at [856, 228] on input "0" at bounding box center [883, 224] width 78 height 13
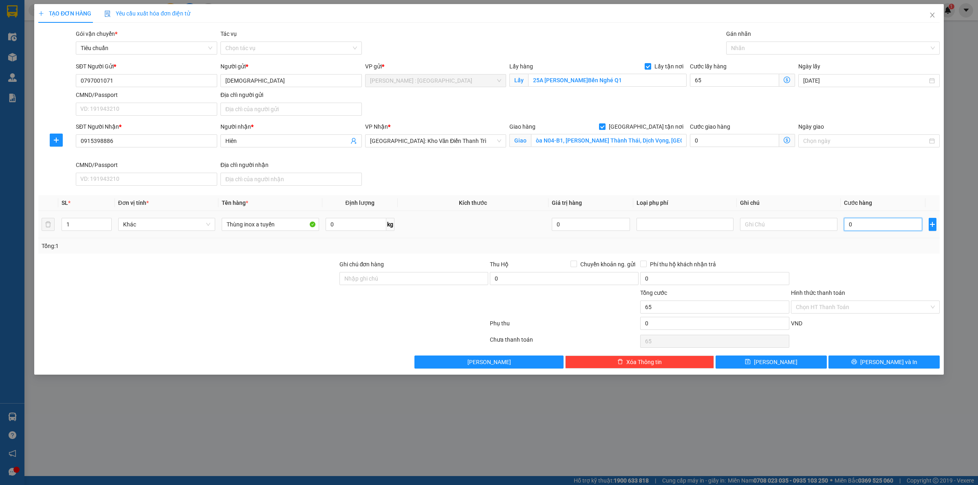
type input "65.000"
click at [856, 228] on input "0" at bounding box center [883, 224] width 78 height 13
click at [857, 228] on input "0" at bounding box center [883, 224] width 78 height 13
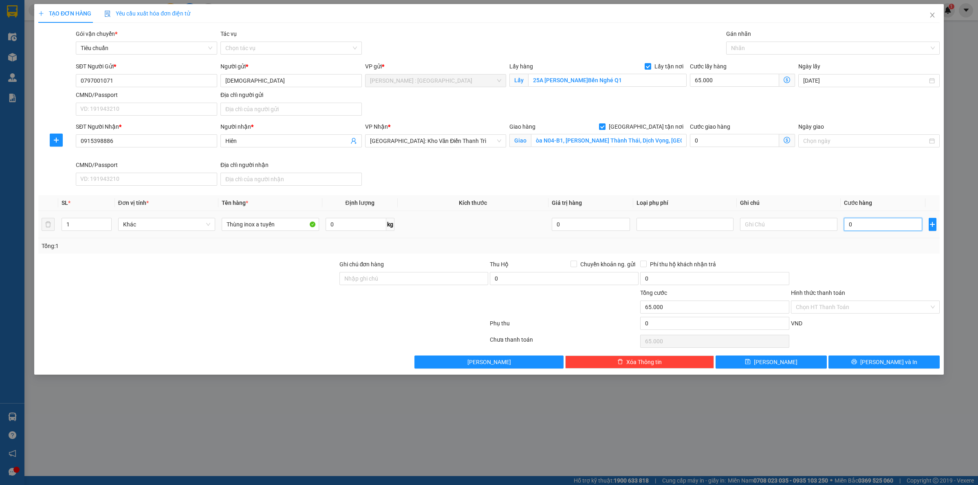
click at [858, 227] on input "0" at bounding box center [883, 224] width 78 height 13
click at [859, 225] on input "0" at bounding box center [883, 224] width 78 height 13
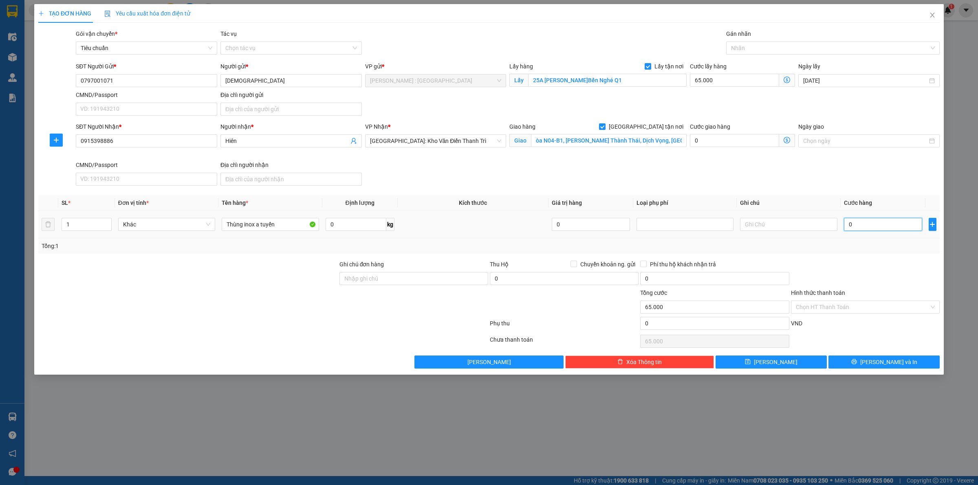
type input "001"
type input "65.001"
type input "0.011"
type input "65.011"
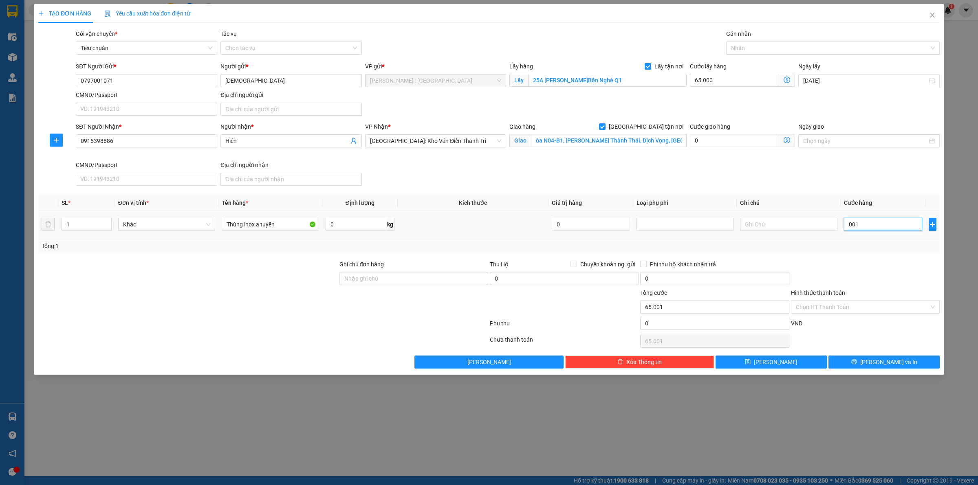
type input "65.011"
type input "001"
type input "65.001"
type input "00"
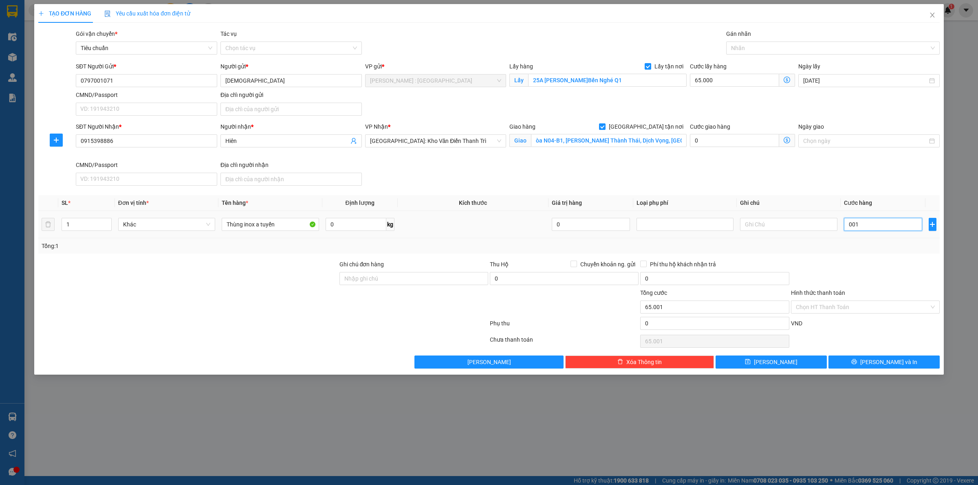
type input "65.000"
type input "001"
type input "65.001"
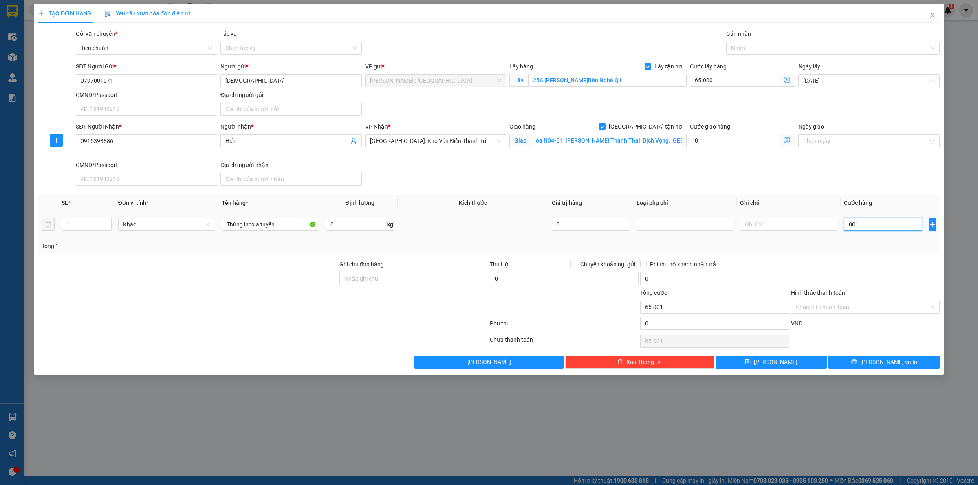
type input "0.011"
type input "65.011"
type input "00.115"
type input "65.115"
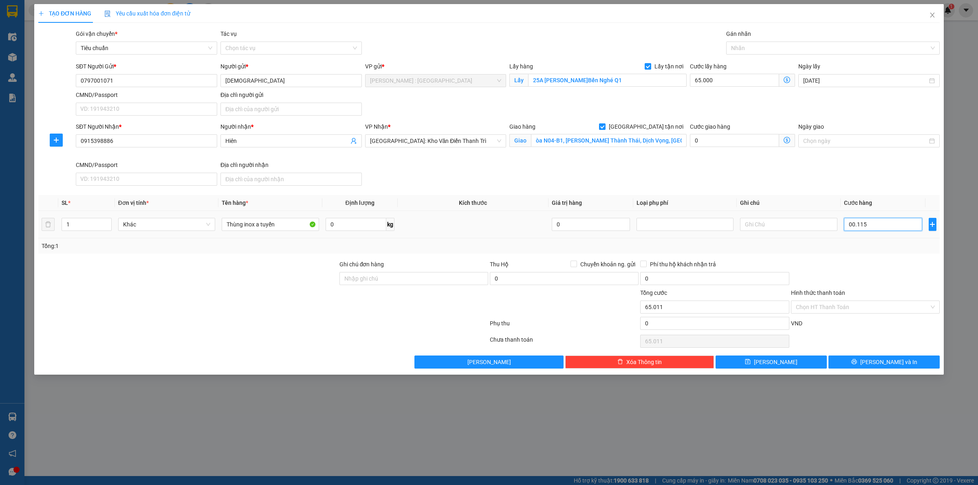
type input "65.115"
type input "115.000"
type input "180.000"
click at [879, 280] on div at bounding box center [865, 274] width 150 height 29
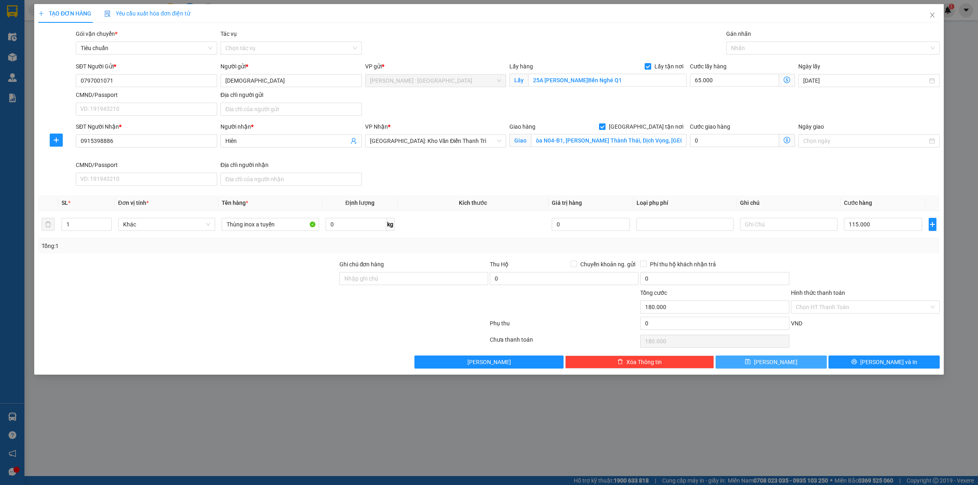
click at [801, 362] on button "[PERSON_NAME]" at bounding box center [770, 362] width 111 height 13
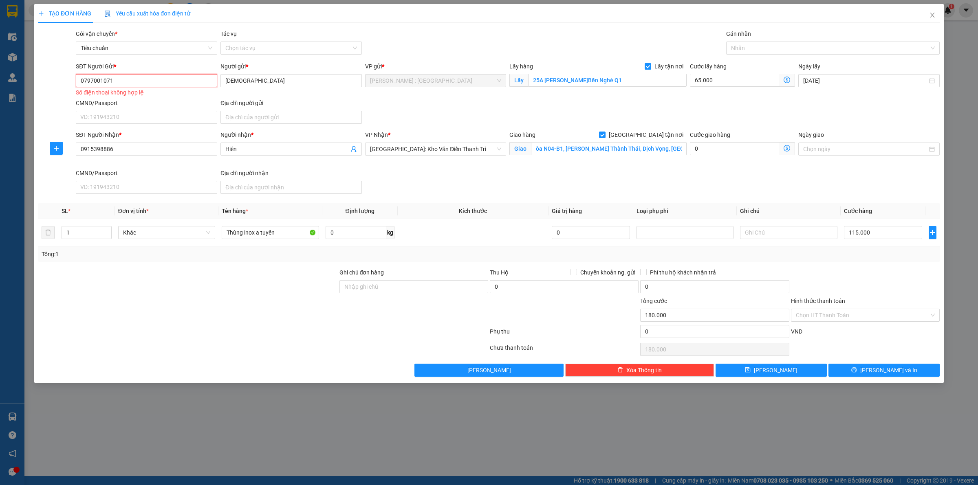
drag, startPoint x: 83, startPoint y: 80, endPoint x: 150, endPoint y: 83, distance: 67.3
click at [84, 80] on input "0797001071" at bounding box center [146, 80] width 141 height 13
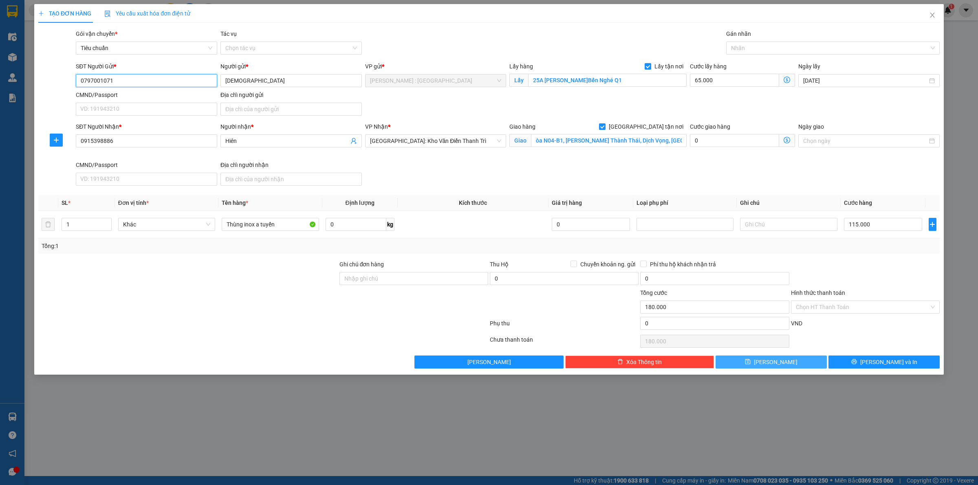
type input "0797001071"
click at [812, 365] on button "[PERSON_NAME]" at bounding box center [770, 362] width 111 height 13
checkbox input "false"
type input "0"
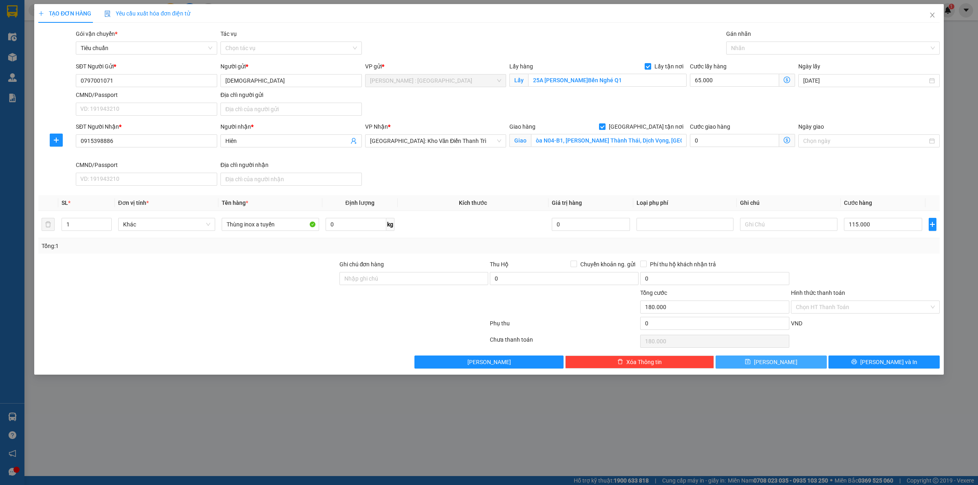
type input "0"
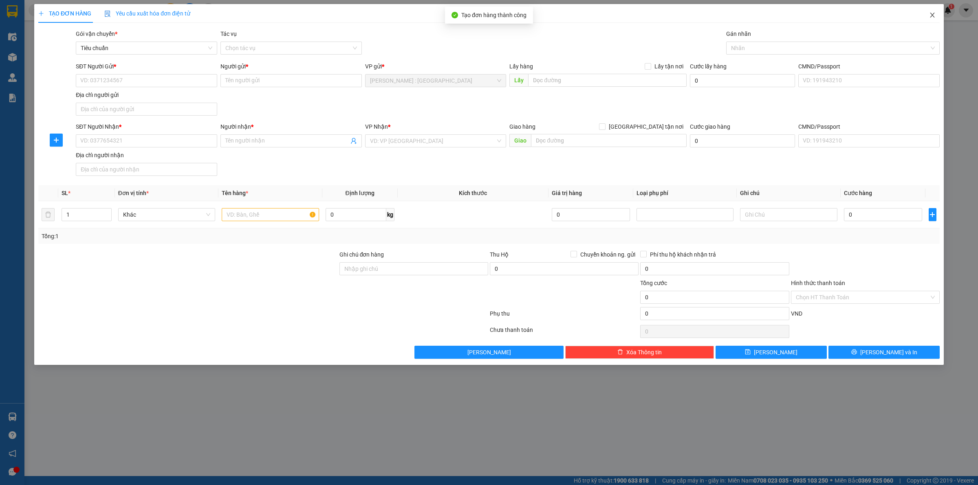
click at [930, 17] on icon "close" at bounding box center [932, 15] width 7 height 7
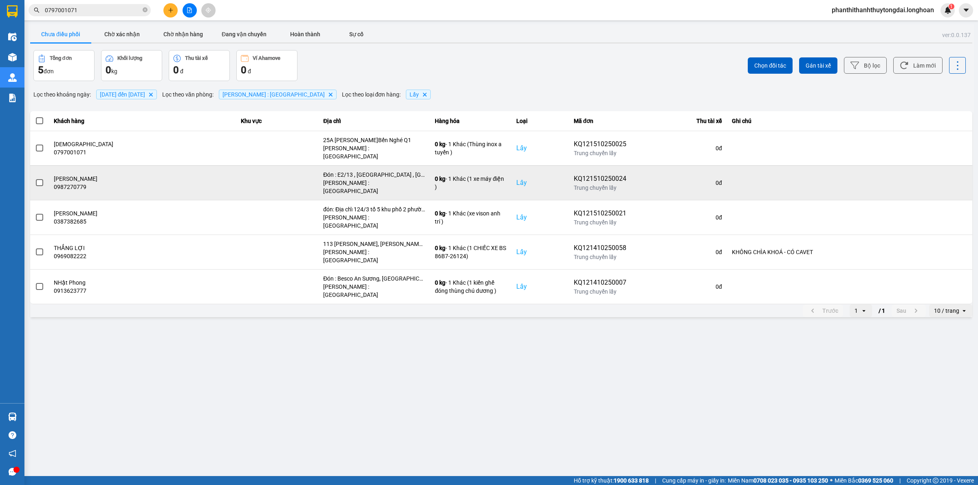
click at [37, 179] on span at bounding box center [39, 182] width 7 height 7
click at [35, 178] on input "checkbox" at bounding box center [35, 178] width 0 height 0
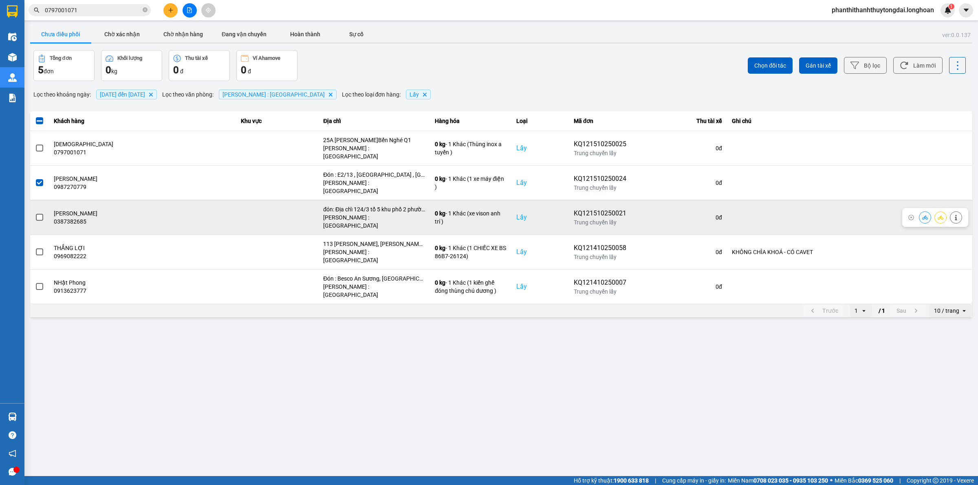
click at [37, 213] on label at bounding box center [39, 217] width 9 height 9
click at [35, 213] on input "checkbox" at bounding box center [35, 213] width 0 height 0
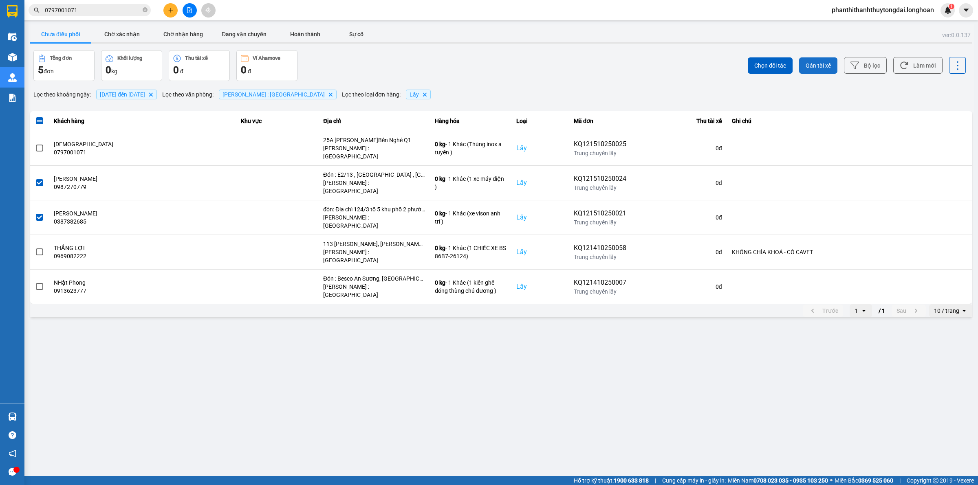
click at [817, 62] on span "Gán tài xế" at bounding box center [817, 66] width 25 height 8
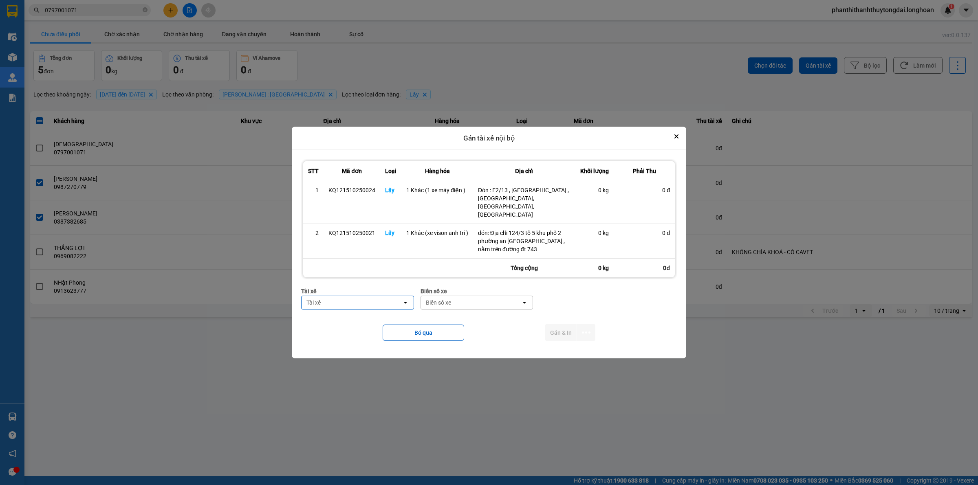
click at [389, 297] on div "Tài xế" at bounding box center [351, 302] width 101 height 13
type input "trí"
click at [383, 326] on span "0762111247 - [PERSON_NAME] 0762111247" at bounding box center [359, 331] width 103 height 16
click at [460, 299] on div "Biển số xe" at bounding box center [467, 303] width 25 height 8
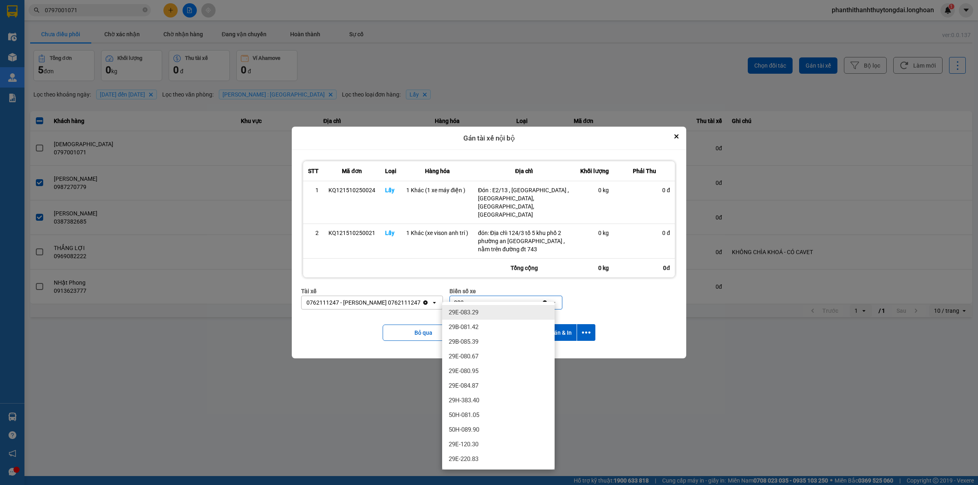
type input "083"
click at [481, 312] on div "29E-083.29" at bounding box center [498, 312] width 112 height 15
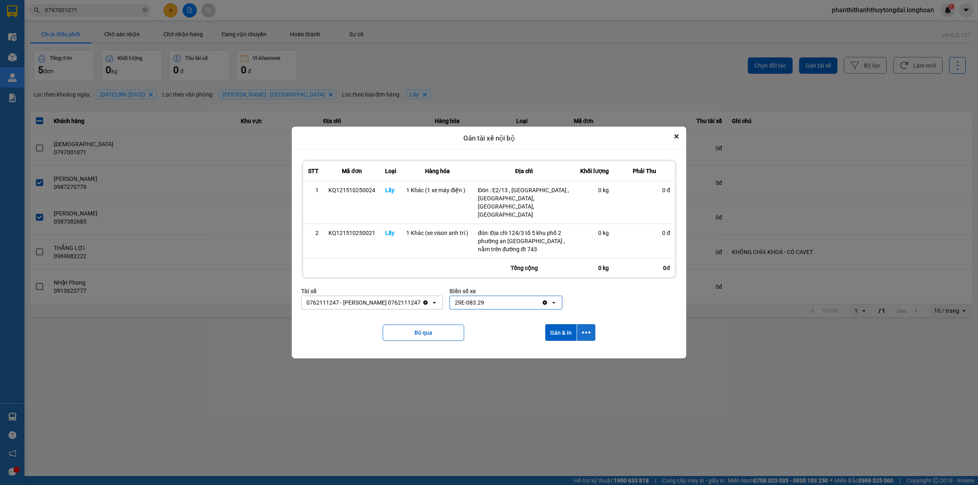
click at [588, 329] on icon "dialog" at bounding box center [586, 332] width 9 height 9
click at [580, 346] on div "Chỉ gán tài" at bounding box center [564, 347] width 48 height 8
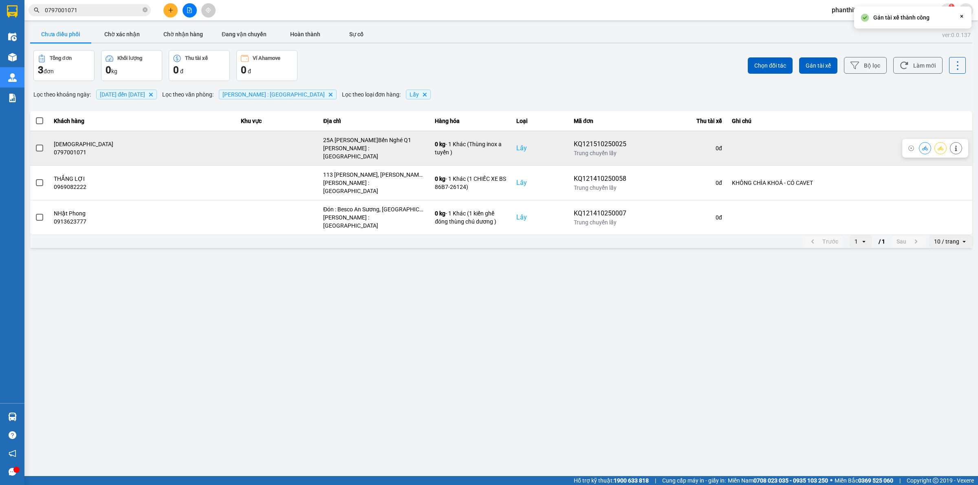
click at [42, 146] on span at bounding box center [39, 148] width 7 height 7
click at [35, 144] on input "checkbox" at bounding box center [35, 144] width 0 height 0
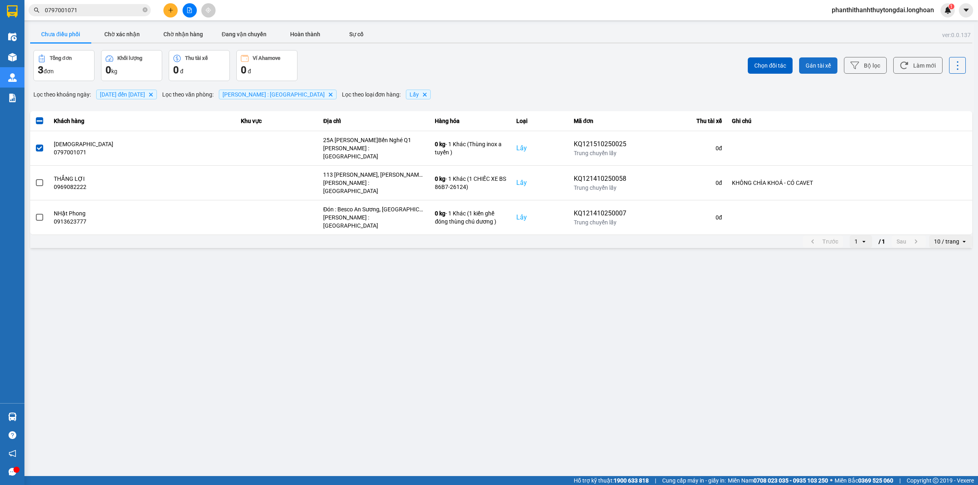
click at [815, 70] on button "Gán tài xế" at bounding box center [818, 65] width 38 height 16
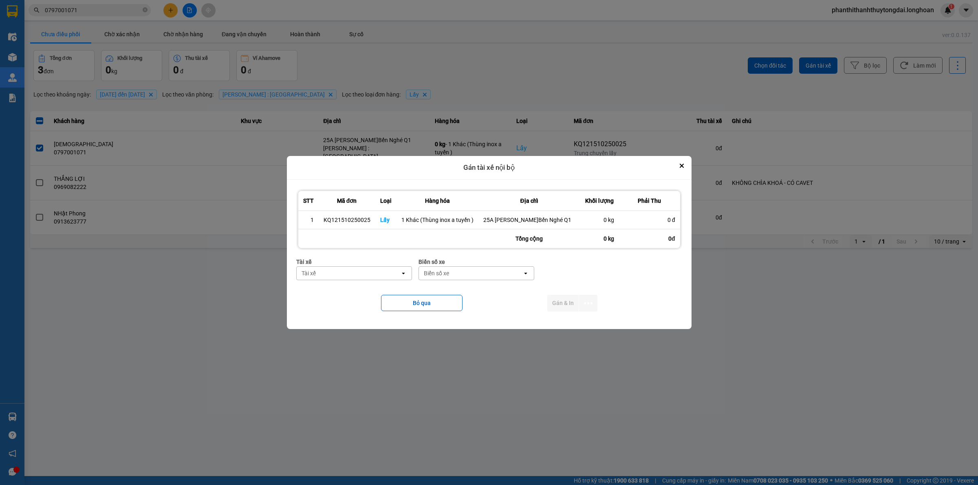
click at [355, 279] on div "Tài xế" at bounding box center [348, 273] width 103 height 13
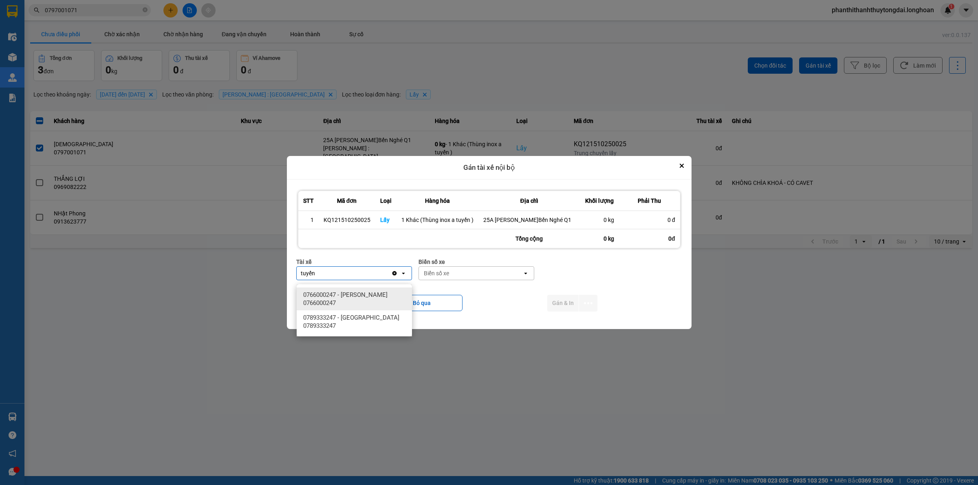
type input "tuyến"
click at [360, 296] on span "0766000247 - [PERSON_NAME] 0766000247" at bounding box center [356, 299] width 106 height 16
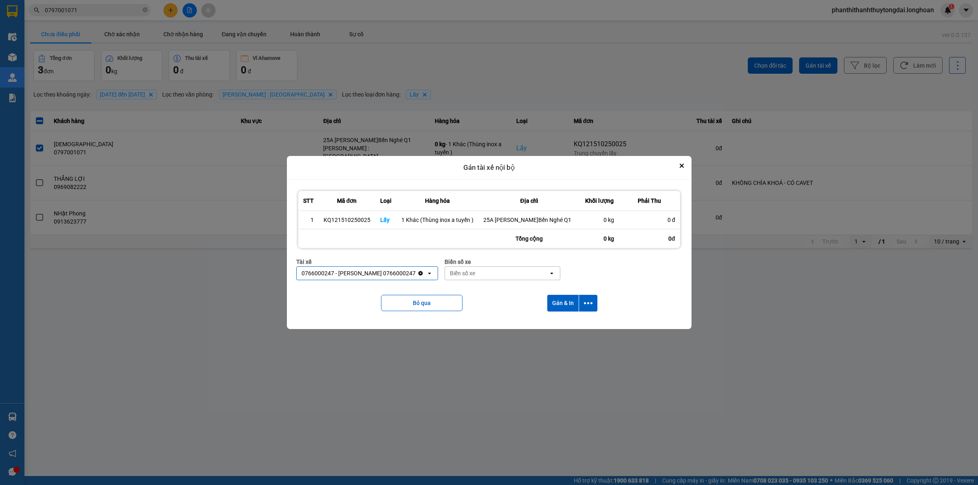
click at [467, 277] on div "Biển số xe" at bounding box center [462, 273] width 25 height 8
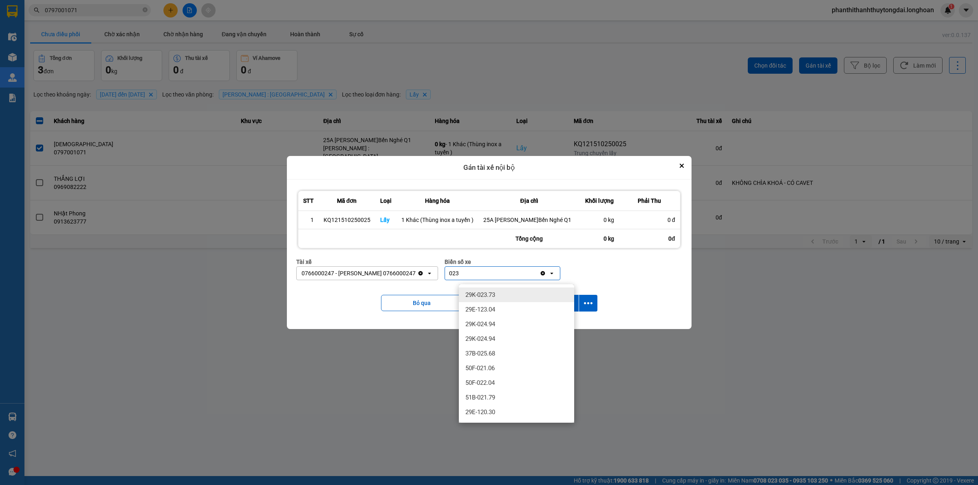
type input "023"
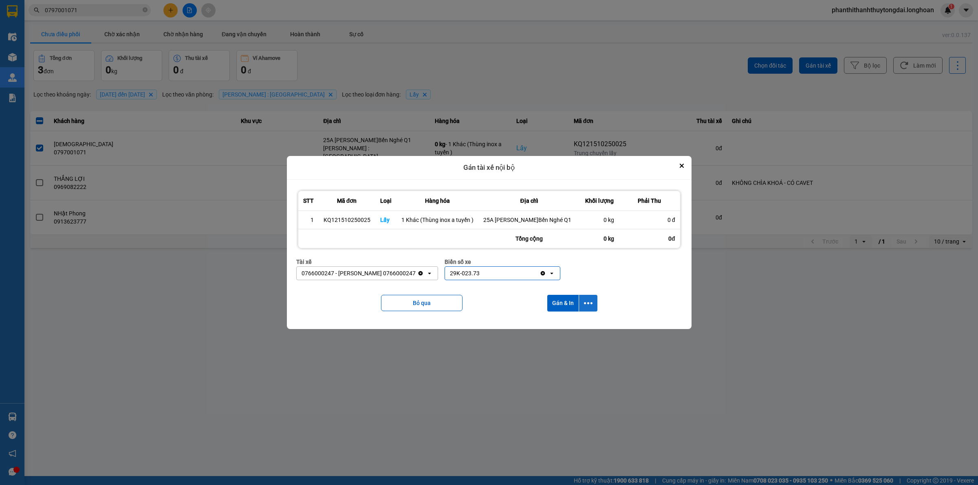
click at [582, 312] on button "dialog" at bounding box center [588, 303] width 18 height 17
click at [572, 331] on div "Chỉ gán tài" at bounding box center [566, 330] width 48 height 8
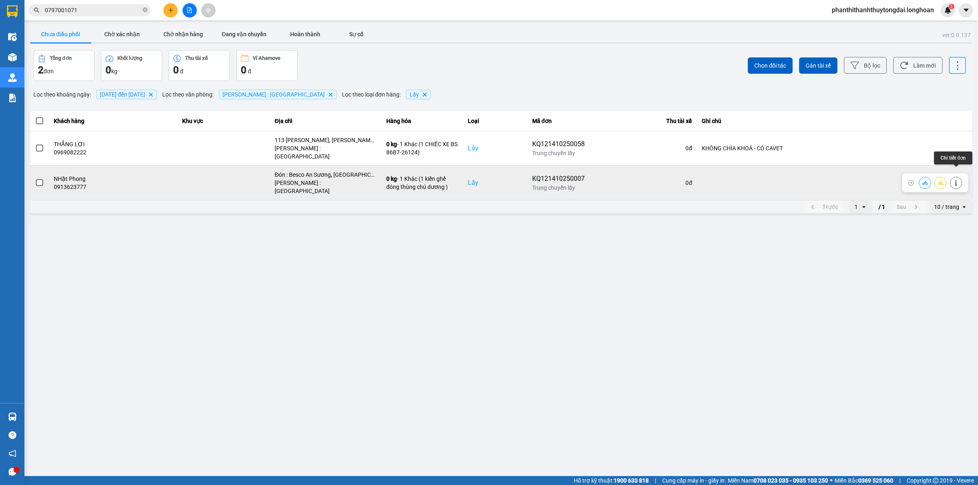
click at [955, 180] on div at bounding box center [935, 183] width 66 height 19
click at [954, 180] on icon at bounding box center [956, 183] width 6 height 6
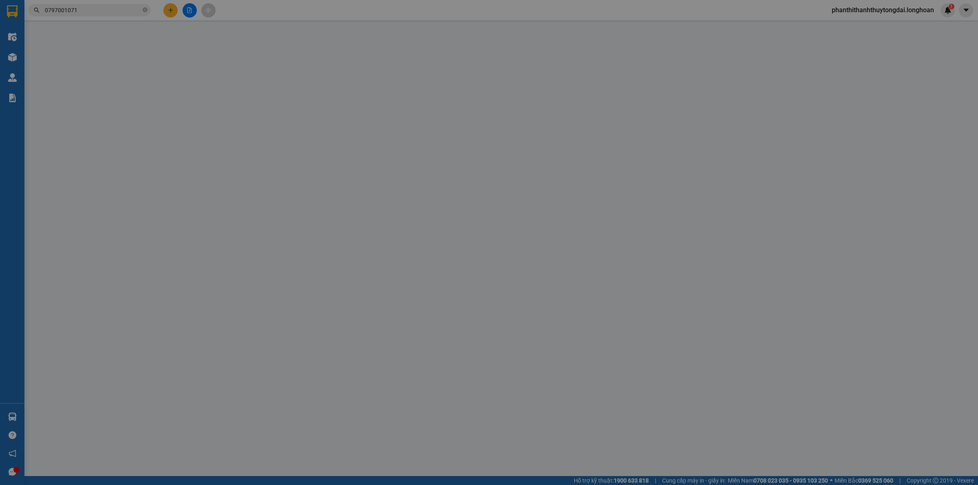
type input "0913623777"
type input "NHật Phong"
checkbox input "true"
type input "Đón : Besco An Sương, [GEOGRAPHIC_DATA], [GEOGRAPHIC_DATA], [GEOGRAPHIC_DATA]"
type input "0966868339"
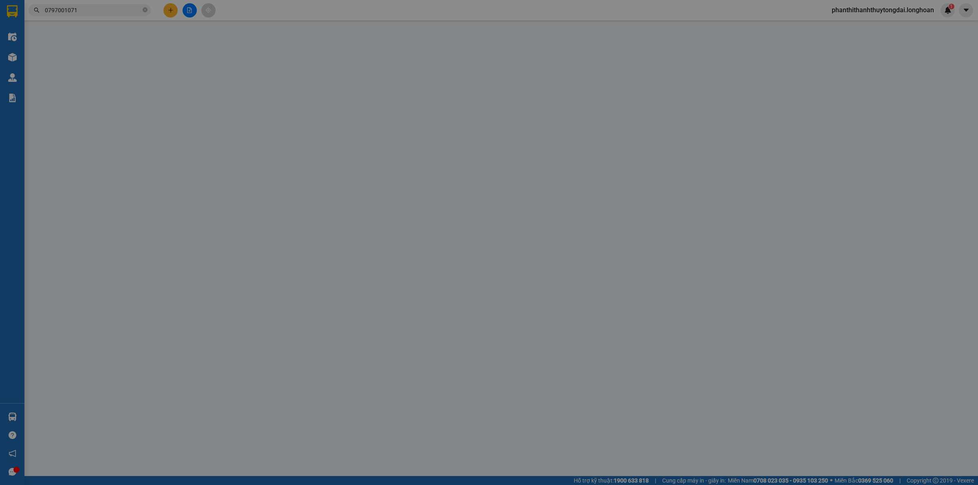
type input "[PERSON_NAME]"
checkbox input "true"
type input "Trả : Số 7 ngõ 31 phố [GEOGRAPHIC_DATA], [GEOGRAPHIC_DATA], [GEOGRAPHIC_DATA], …"
type input "0"
type input "1.000"
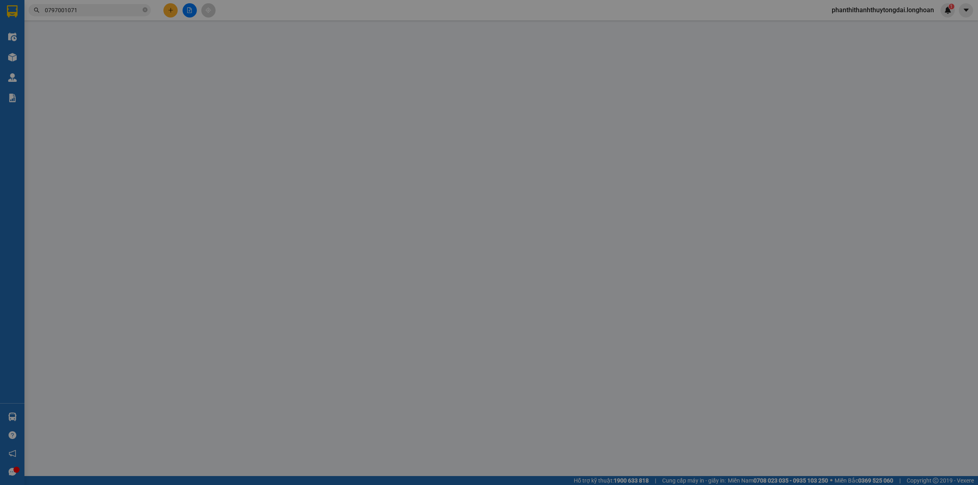
type input "1.000"
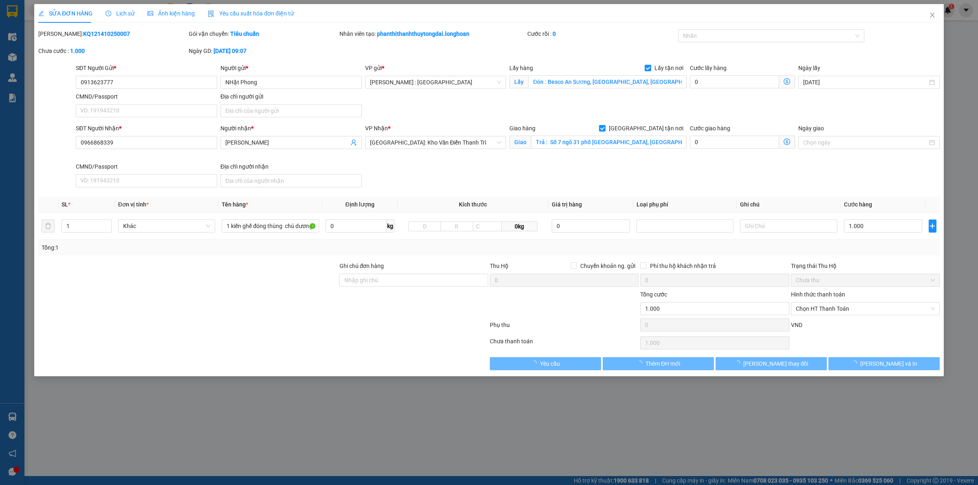
click at [127, 14] on span "Lịch sử" at bounding box center [120, 13] width 29 height 7
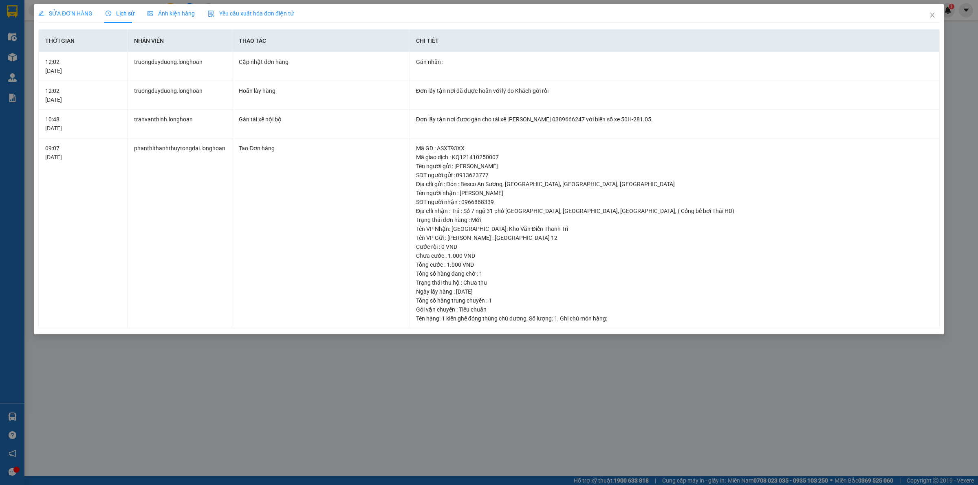
click at [70, 10] on span "SỬA ĐƠN HÀNG" at bounding box center [65, 13] width 54 height 7
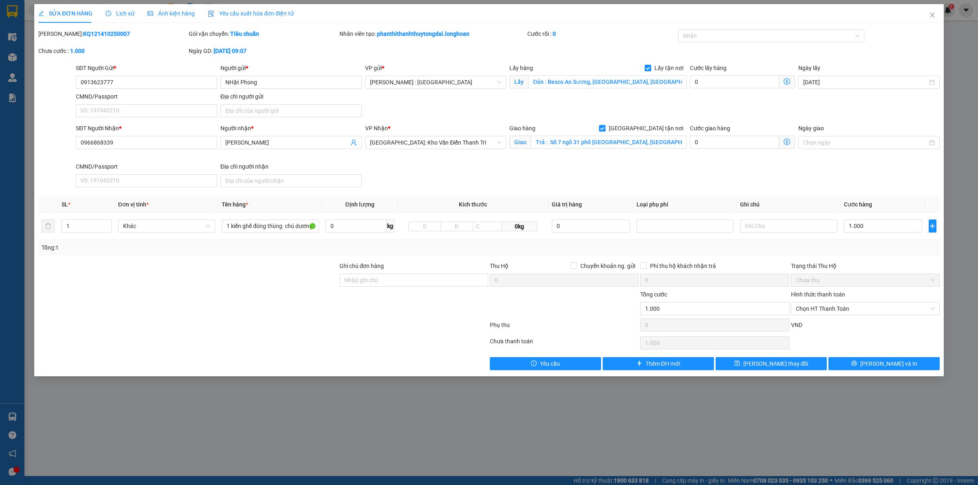
click at [651, 68] on span at bounding box center [648, 68] width 7 height 7
click at [650, 68] on input "Lấy tận nơi" at bounding box center [648, 68] width 6 height 6
checkbox input "false"
click at [383, 282] on input "Ghi chú đơn hàng" at bounding box center [413, 280] width 149 height 13
type input "KHÁCH RA VP GỬI"
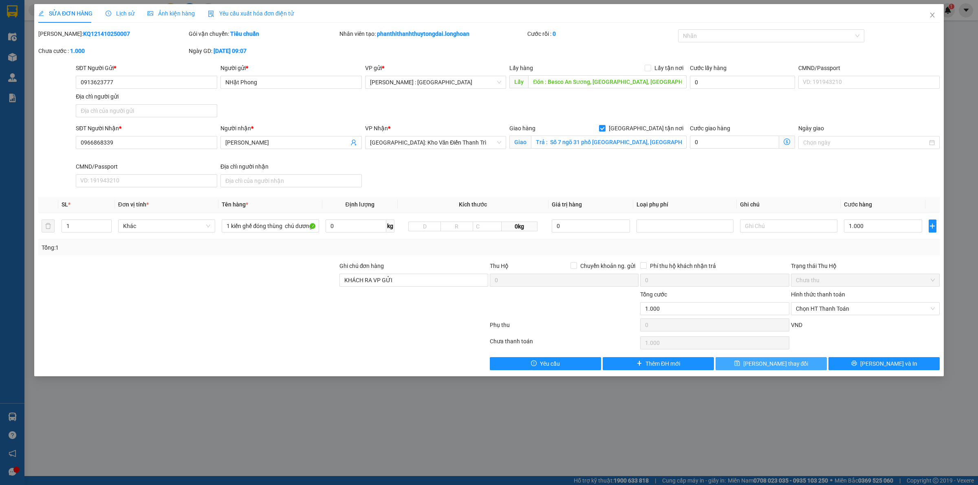
click at [807, 366] on button "[PERSON_NAME] thay đổi" at bounding box center [770, 363] width 111 height 13
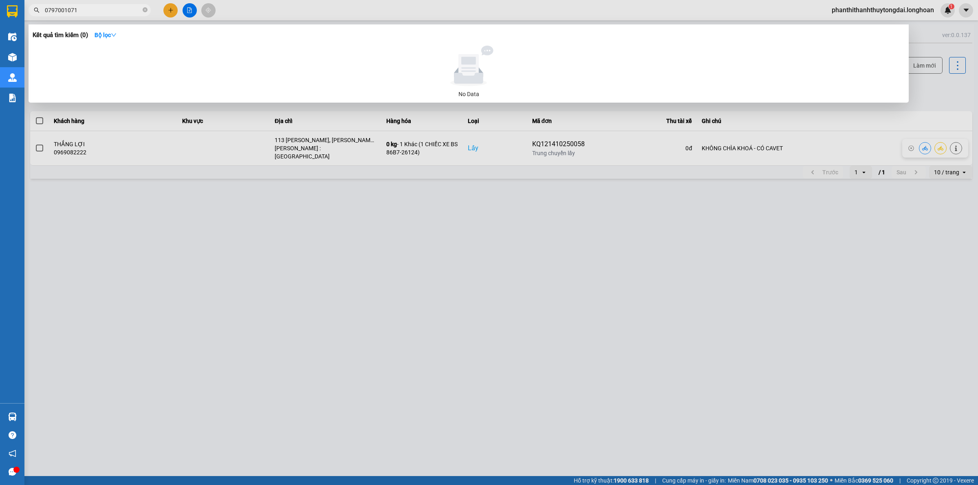
click at [135, 13] on input "0797001071" at bounding box center [93, 10] width 96 height 9
paste input "396312570"
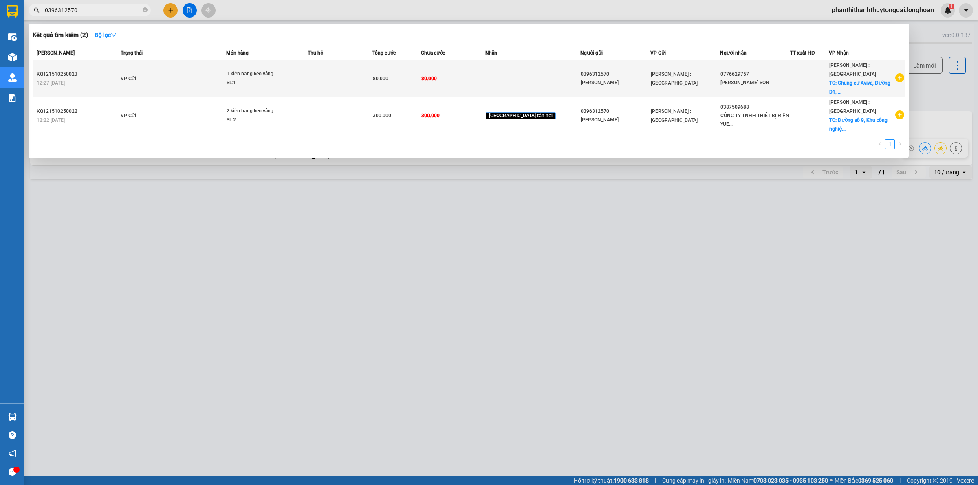
type input "0396312570"
click at [189, 75] on td "VP Gửi" at bounding box center [173, 78] width 108 height 37
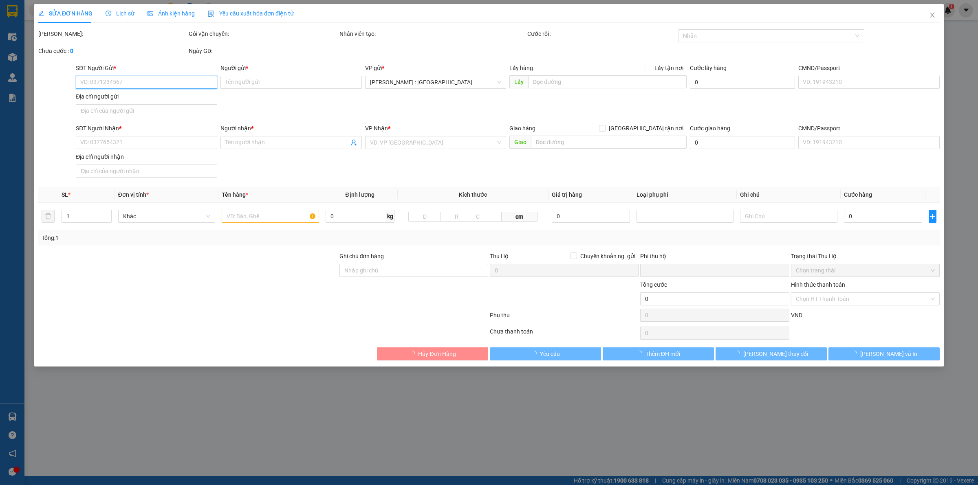
type input "0396312570"
type input "[PERSON_NAME]"
type input "0776629757"
type input "[PERSON_NAME] SON"
checkbox input "true"
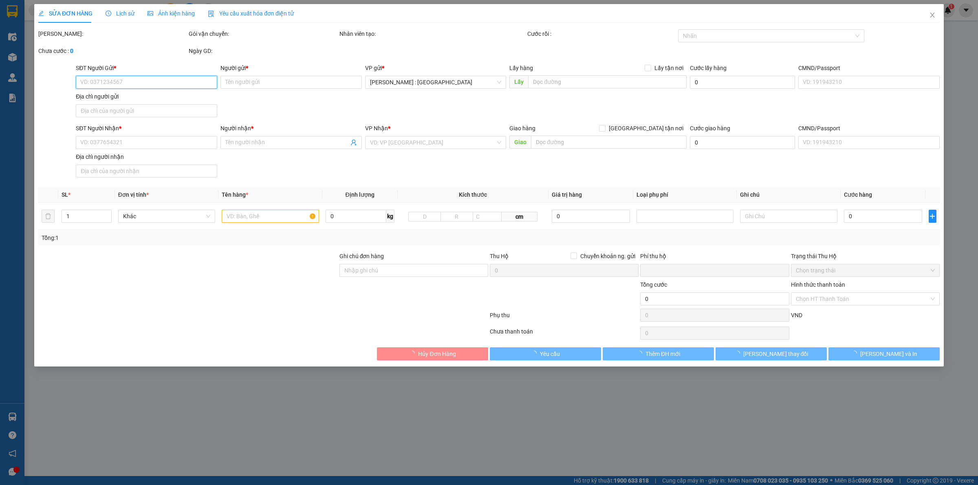
type input "Chung cư [GEOGRAPHIC_DATA], Đường D1, Khu dân cư [GEOGRAPHIC_DATA], [GEOGRAPHIC…"
type input "0"
type input "80.000"
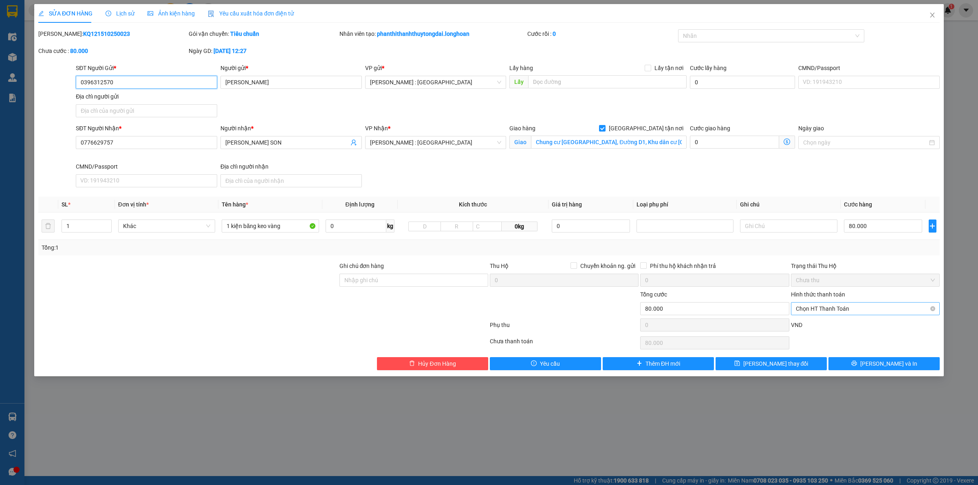
click at [870, 308] on span "Chọn HT Thanh Toán" at bounding box center [865, 309] width 139 height 12
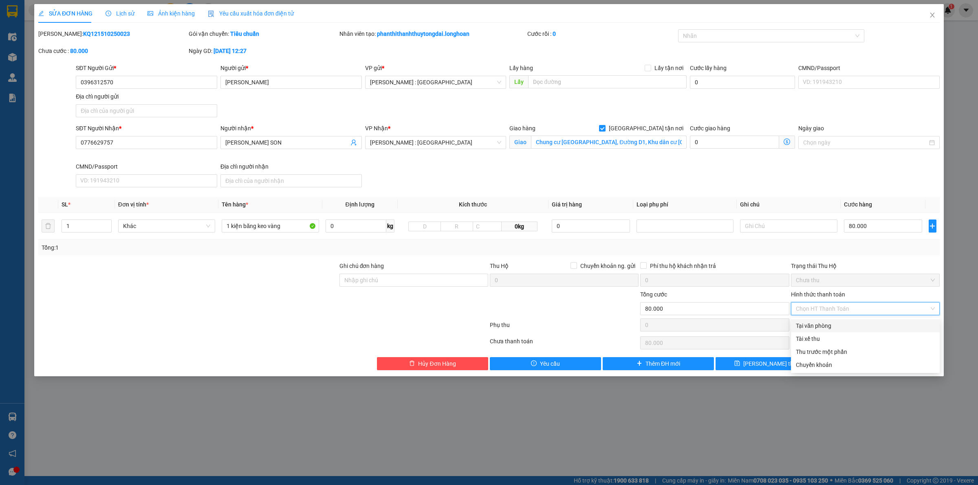
click at [854, 327] on div "Tại văn phòng" at bounding box center [865, 325] width 139 height 9
type input "0"
click at [827, 312] on span "Tại văn phòng" at bounding box center [865, 309] width 139 height 12
click at [825, 365] on div "Chuyển khoản" at bounding box center [865, 365] width 139 height 9
click at [815, 368] on div "Chuyển khoản" at bounding box center [865, 365] width 139 height 9
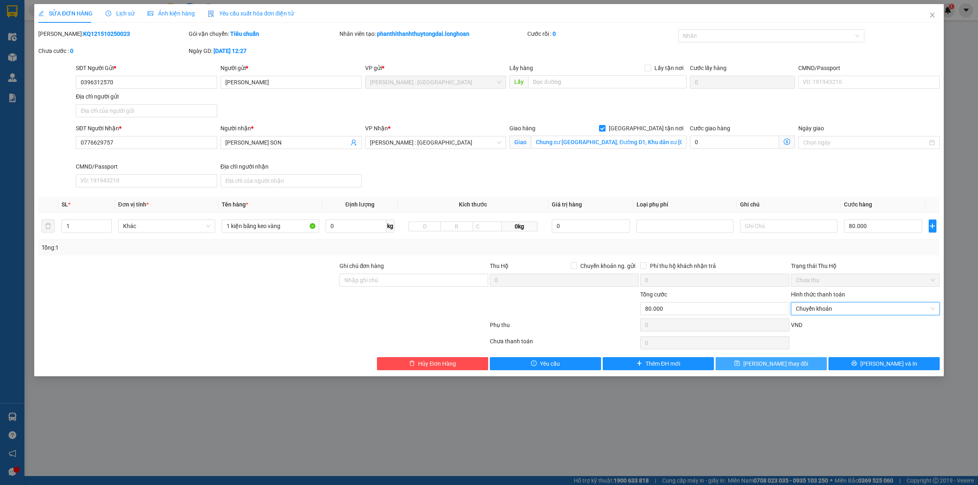
click at [805, 367] on button "[PERSON_NAME] thay đổi" at bounding box center [770, 363] width 111 height 13
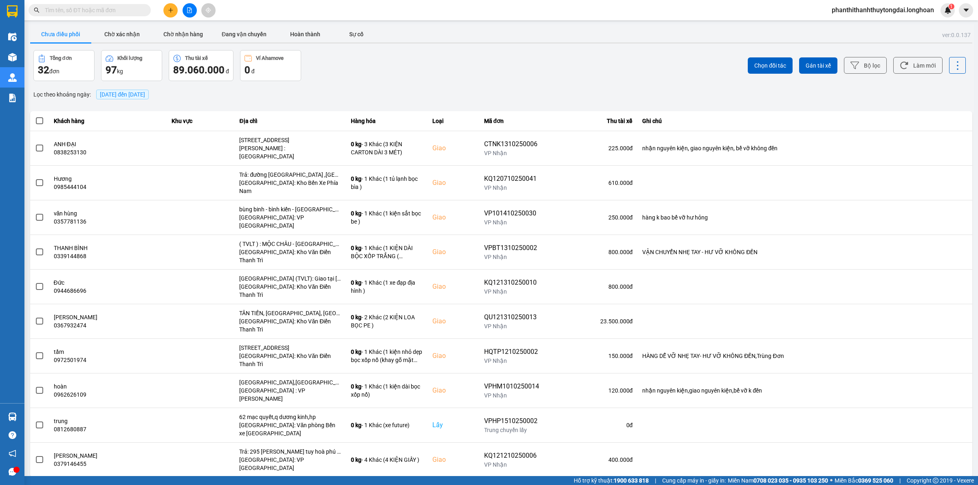
click at [92, 13] on input "text" at bounding box center [93, 10] width 96 height 9
paste input "0396312570"
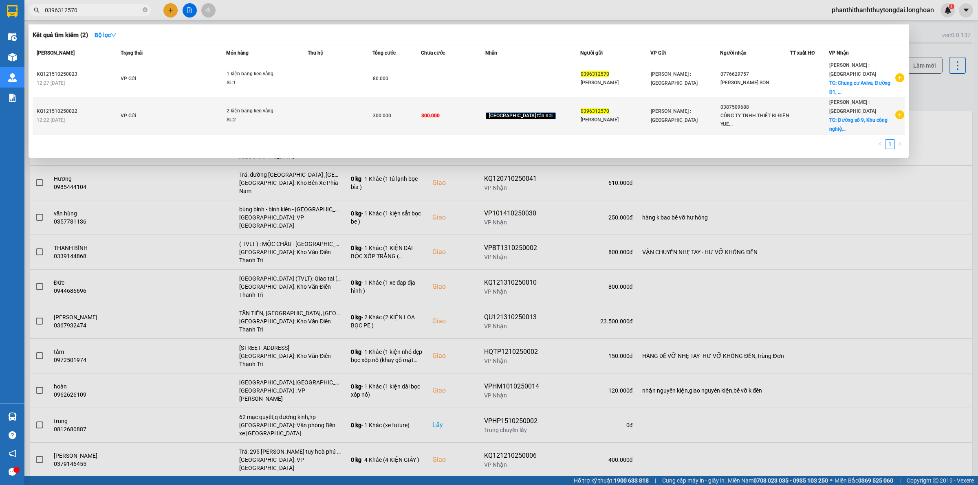
type input "0396312570"
click at [325, 102] on td at bounding box center [340, 115] width 64 height 37
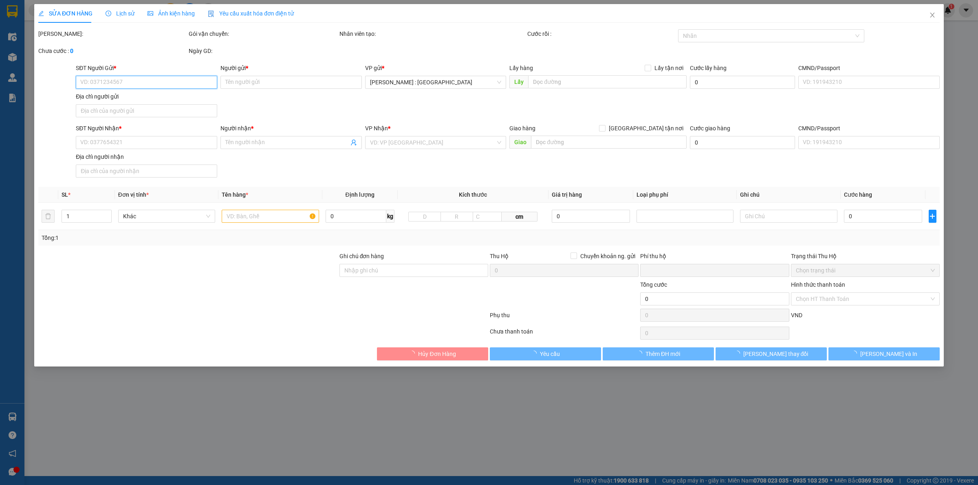
type input "0396312570"
type input "[PERSON_NAME]"
type input "0387509688"
type input "CÔNG TY TNHH THIẾT BỊ ĐIỆN YUEDA"
checkbox input "true"
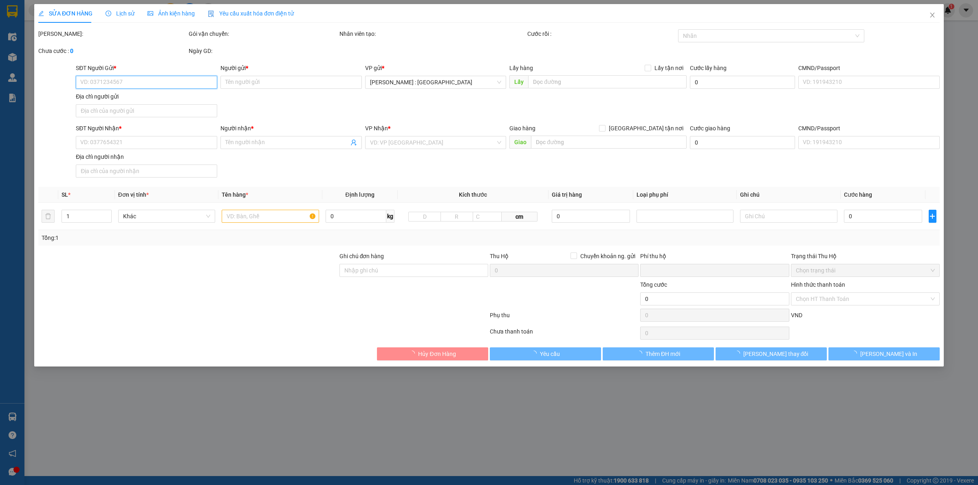
type input "Đường số 9, Khu công nghiệp Giang Điền, Xã Trảng Bom, Tỉnh Đồng Nai, Việt Nam"
type input "0"
type input "300.000"
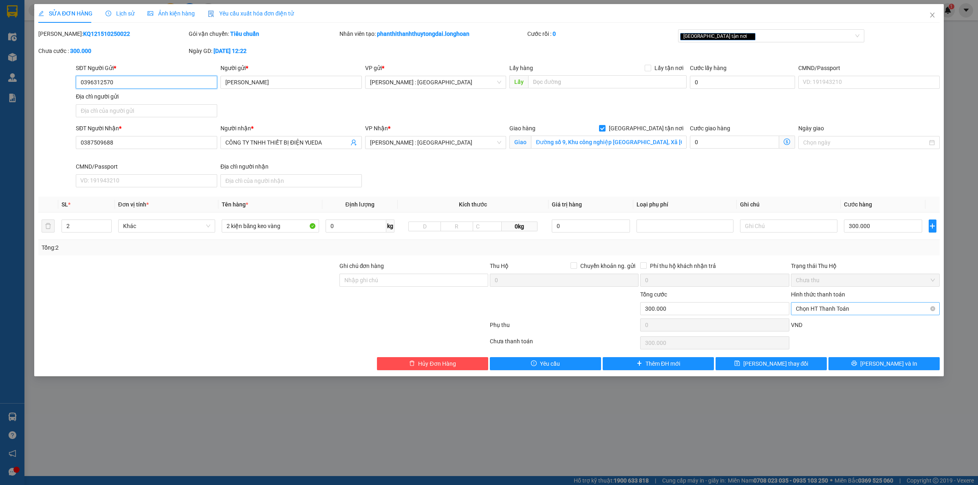
click at [842, 310] on span "Chọn HT Thanh Toán" at bounding box center [865, 309] width 139 height 12
click at [832, 366] on div "Chuyển khoản" at bounding box center [865, 365] width 139 height 9
type input "0"
click at [800, 366] on button "[PERSON_NAME] thay đổi" at bounding box center [770, 363] width 111 height 13
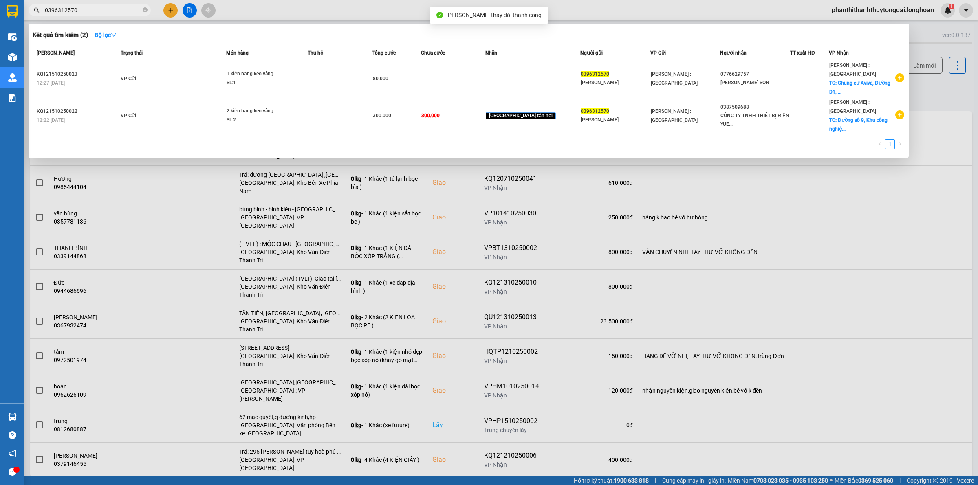
click at [117, 13] on input "0396312570" at bounding box center [93, 10] width 96 height 9
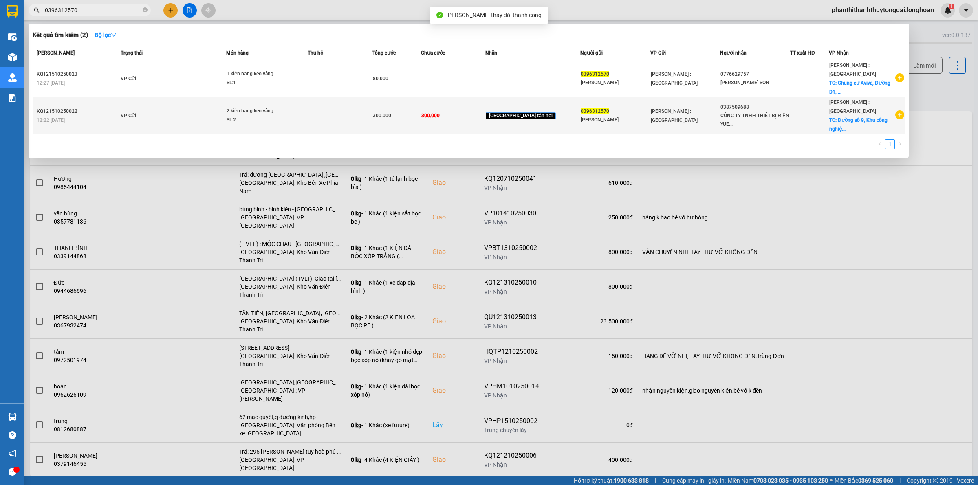
click at [331, 97] on td at bounding box center [340, 115] width 64 height 37
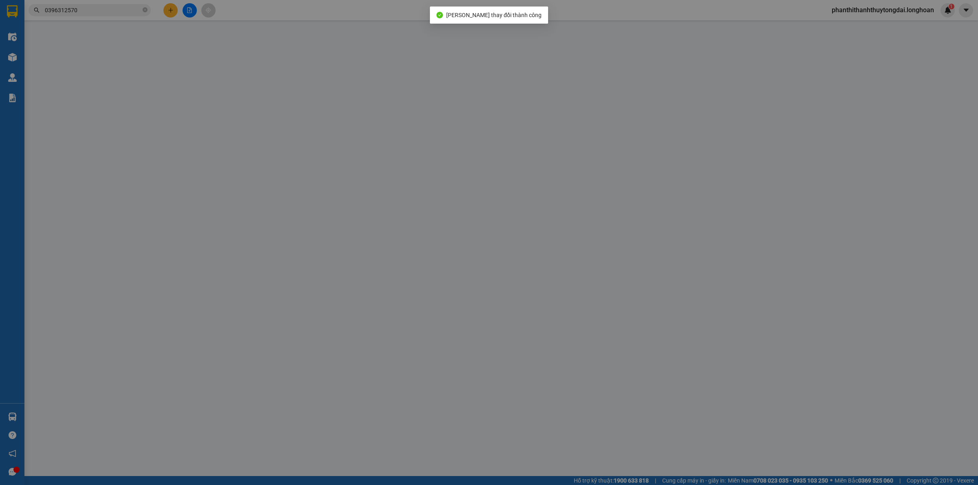
type input "0396312570"
type input "[PERSON_NAME]"
type input "0387509688"
type input "CÔNG TY TNHH THIẾT BỊ ĐIỆN YUEDA"
checkbox input "true"
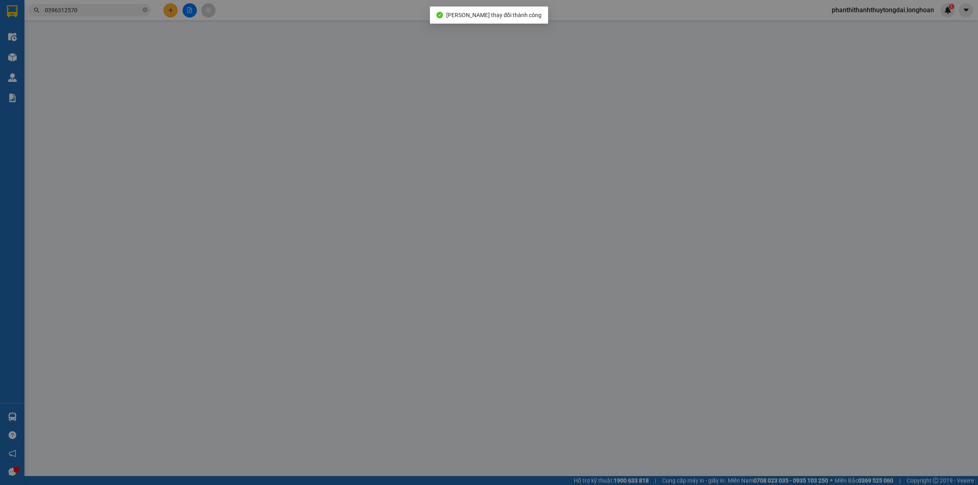
type input "Đường số 9, Khu công nghiệp Giang Điền, Xã Trảng Bom, Tỉnh Đồng Nai, Việt Nam"
type input "0"
type input "300.000"
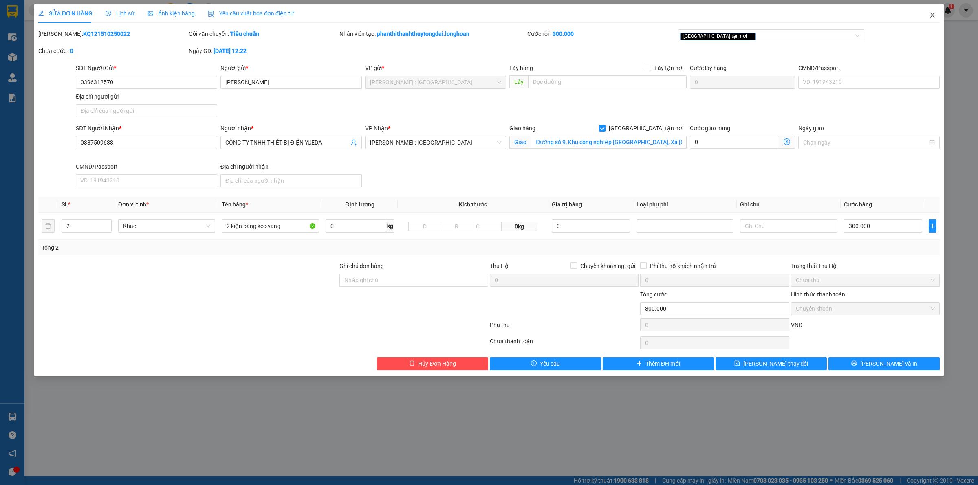
click at [930, 9] on span "Close" at bounding box center [932, 15] width 23 height 23
